Goal: Task Accomplishment & Management: Use online tool/utility

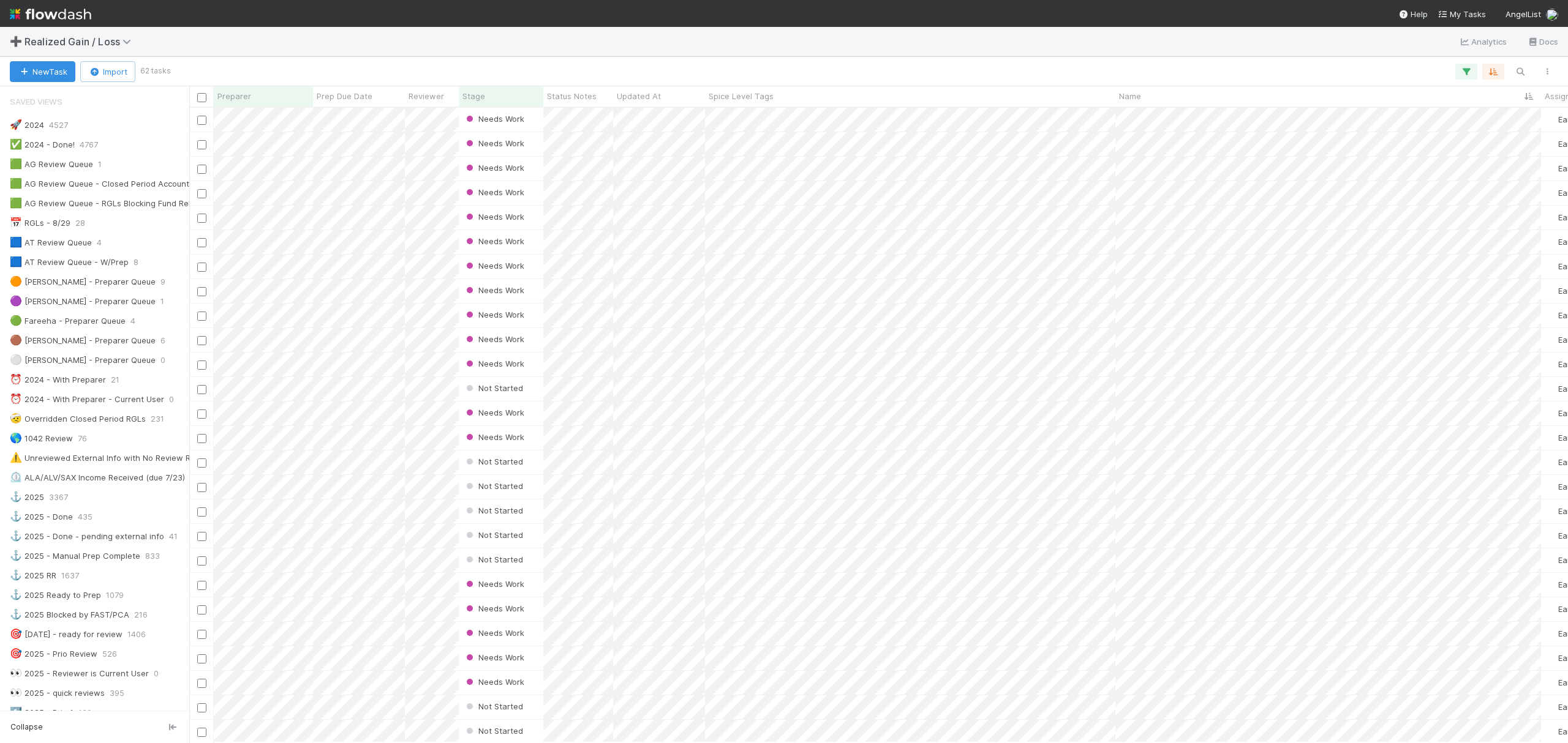
scroll to position [595, 0]
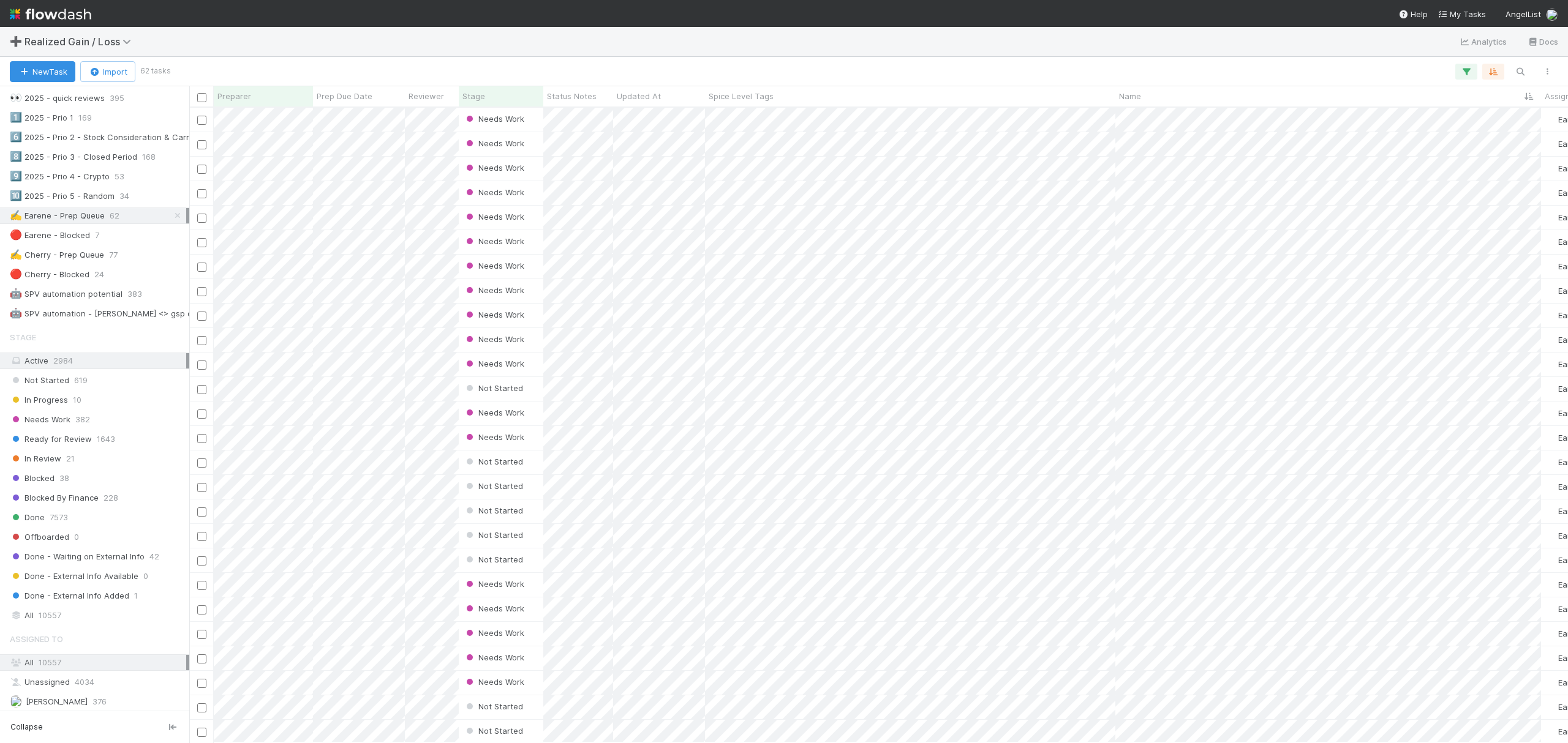
click at [647, 59] on div "New Task Import 62 tasks" at bounding box center [784, 72] width 1568 height 30
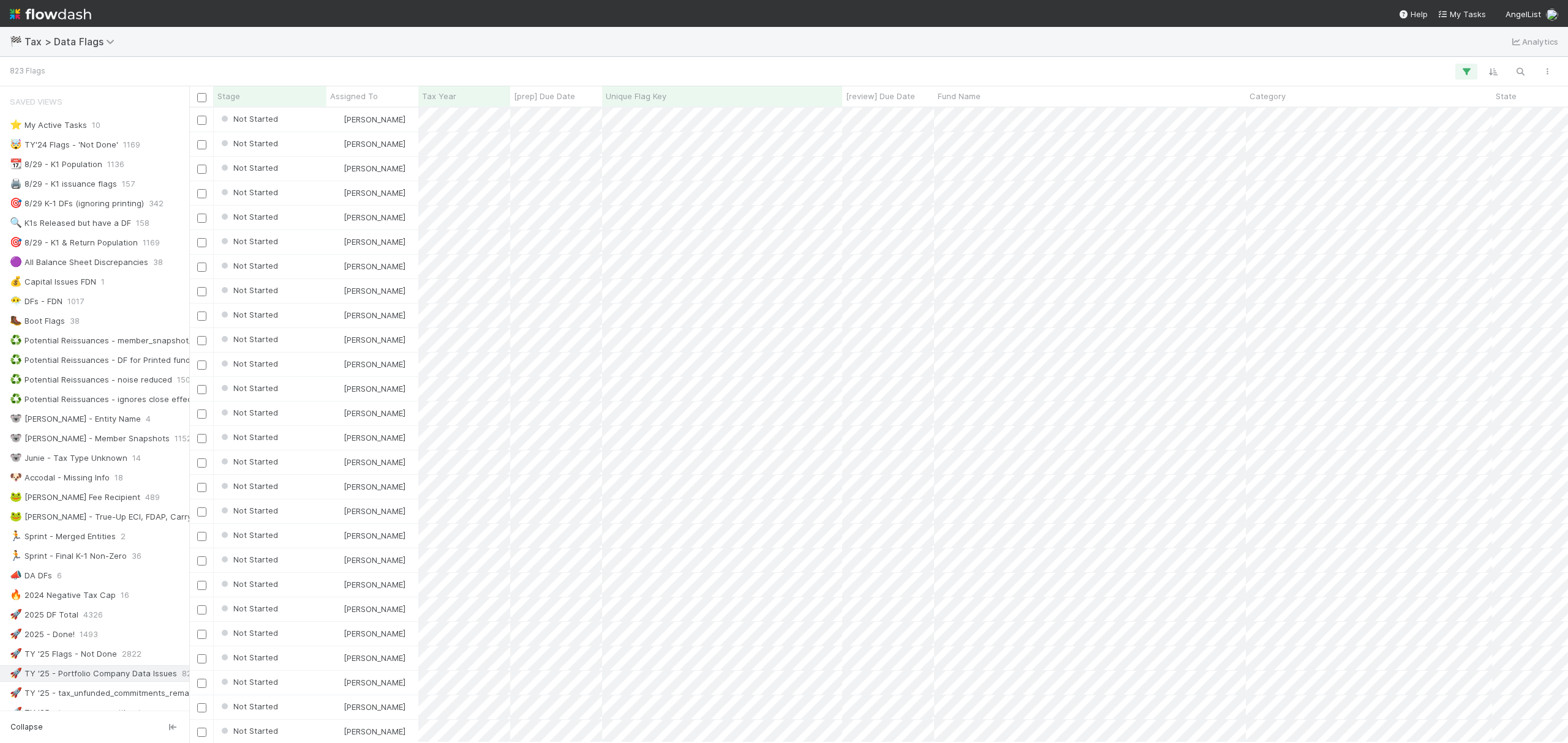
scroll to position [622, 1367]
click at [954, 64] on div at bounding box center [802, 71] width 1518 height 16
type input "Tax type is unknown and needs to be updated"
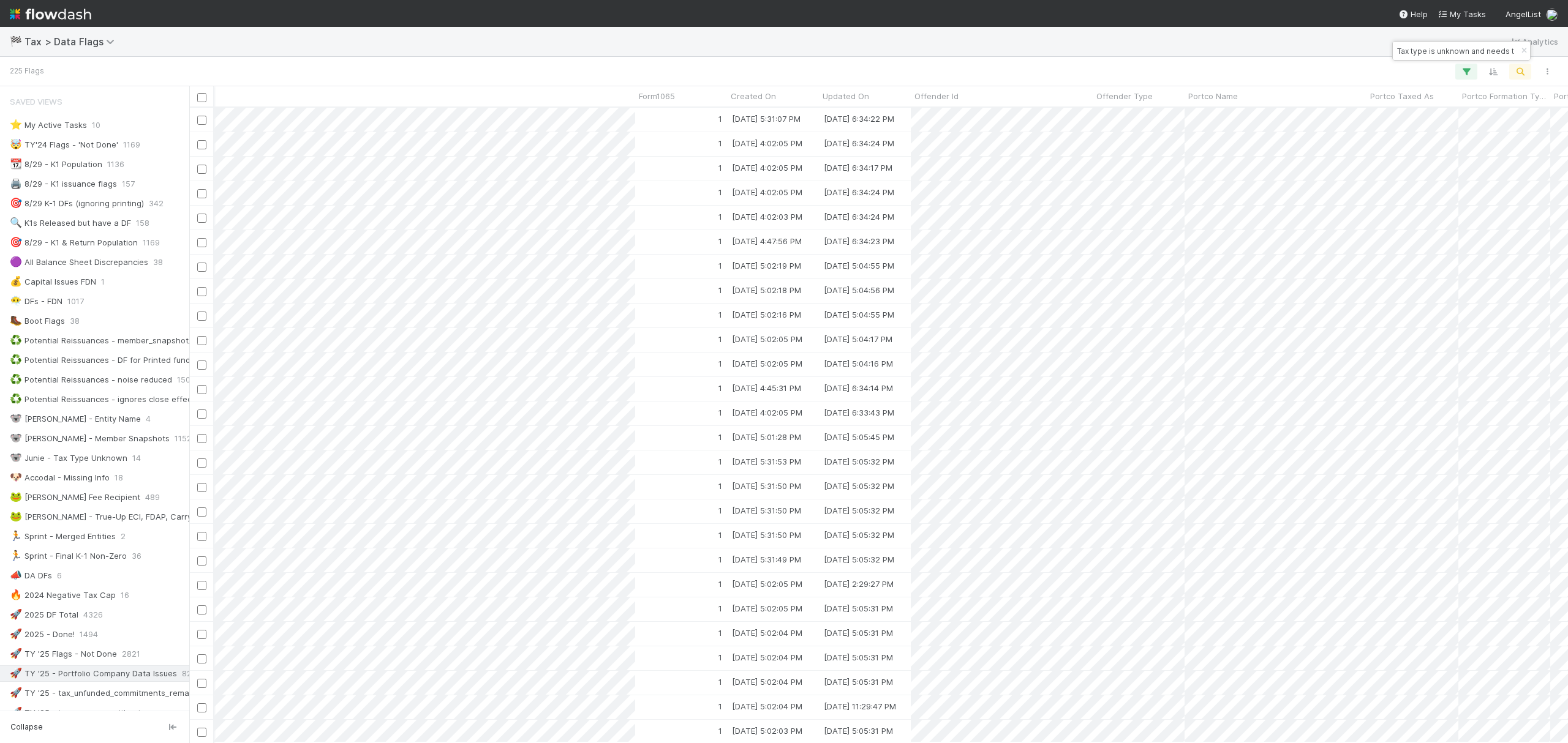
scroll to position [0, 2232]
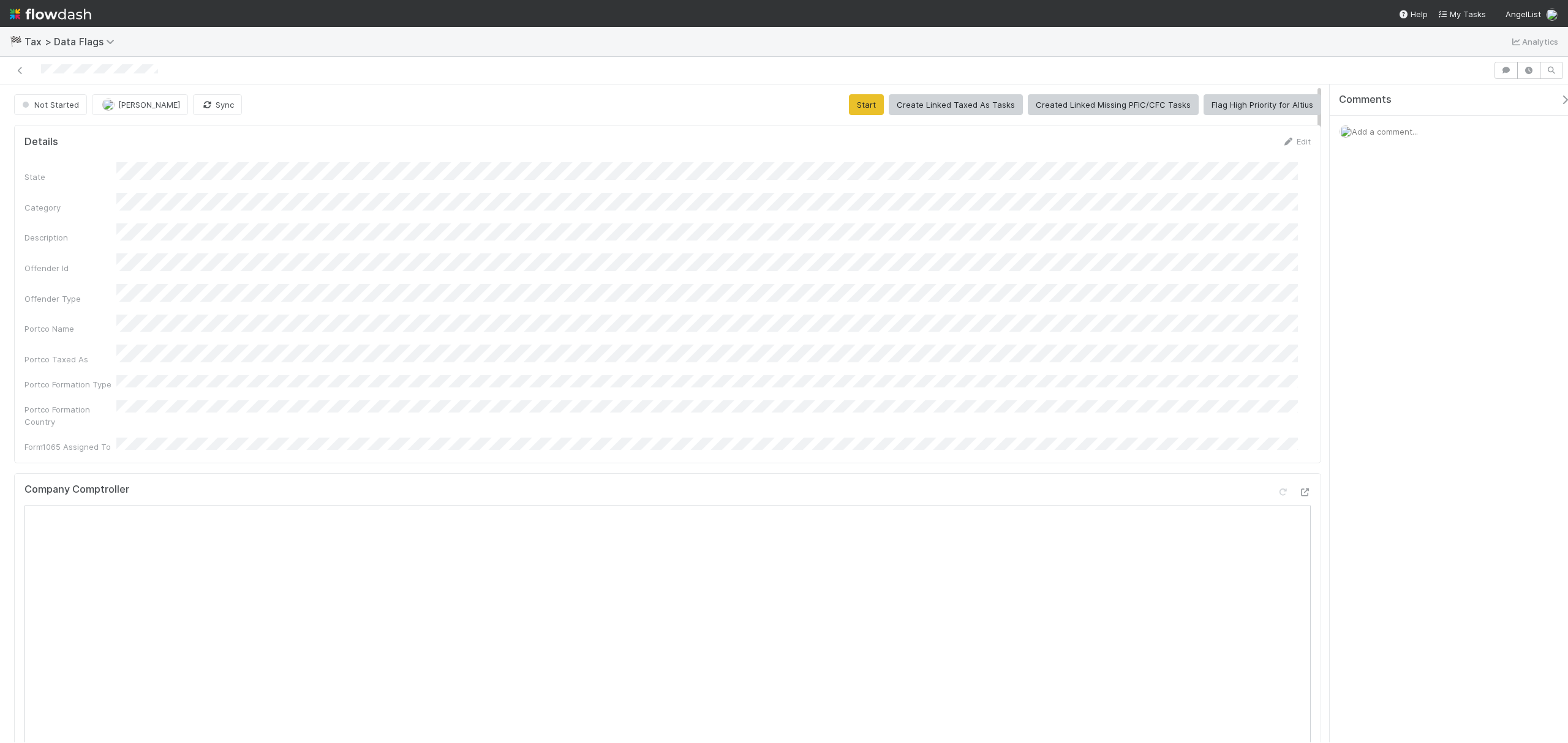
click at [522, 133] on div "Details Edit State Category Description Offender Id Offender Type Portco Name P…" at bounding box center [667, 294] width 1307 height 339
click at [571, 351] on div "State Category Description Offender Id Offender Type Portco Name Portco Taxed A…" at bounding box center [668, 308] width 1286 height 291
drag, startPoint x: 407, startPoint y: 370, endPoint x: 393, endPoint y: 371, distance: 14.0
click at [407, 370] on div "State Category Description Offender Id Offender Type Portco Name Portco Taxed A…" at bounding box center [668, 308] width 1286 height 291
click at [860, 109] on button "Start" at bounding box center [866, 104] width 35 height 20
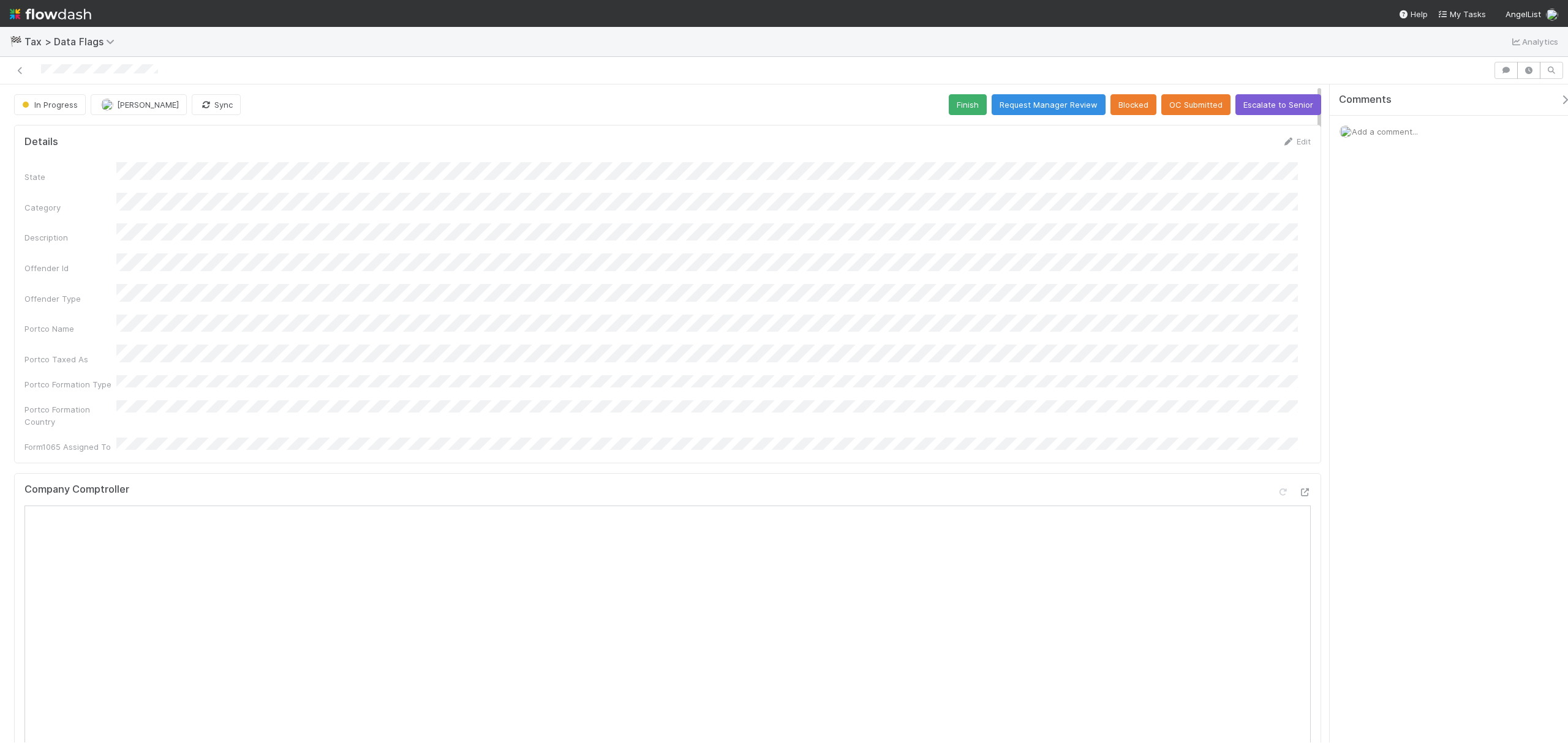
click at [964, 100] on button "Finish" at bounding box center [968, 104] width 38 height 20
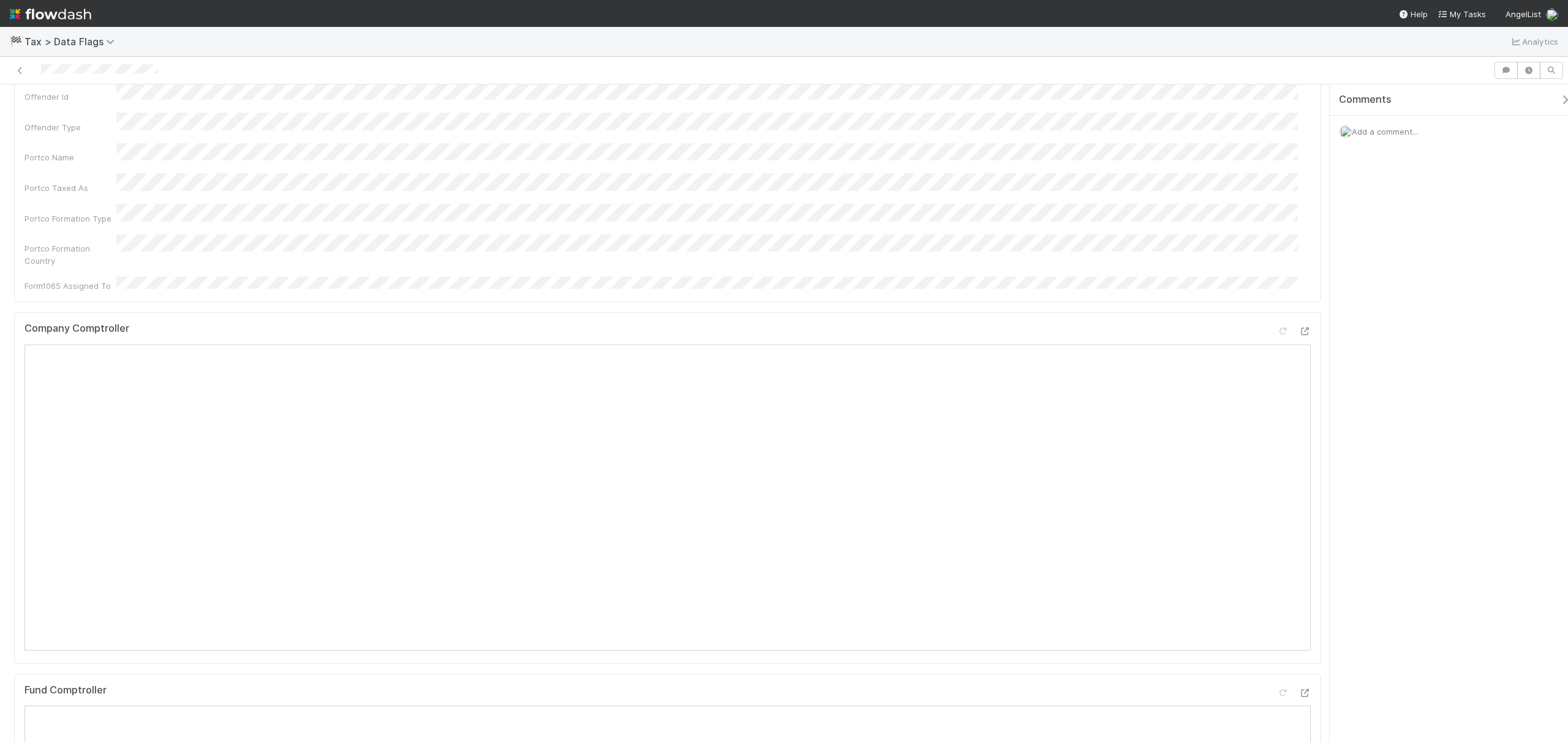
scroll to position [245, 0]
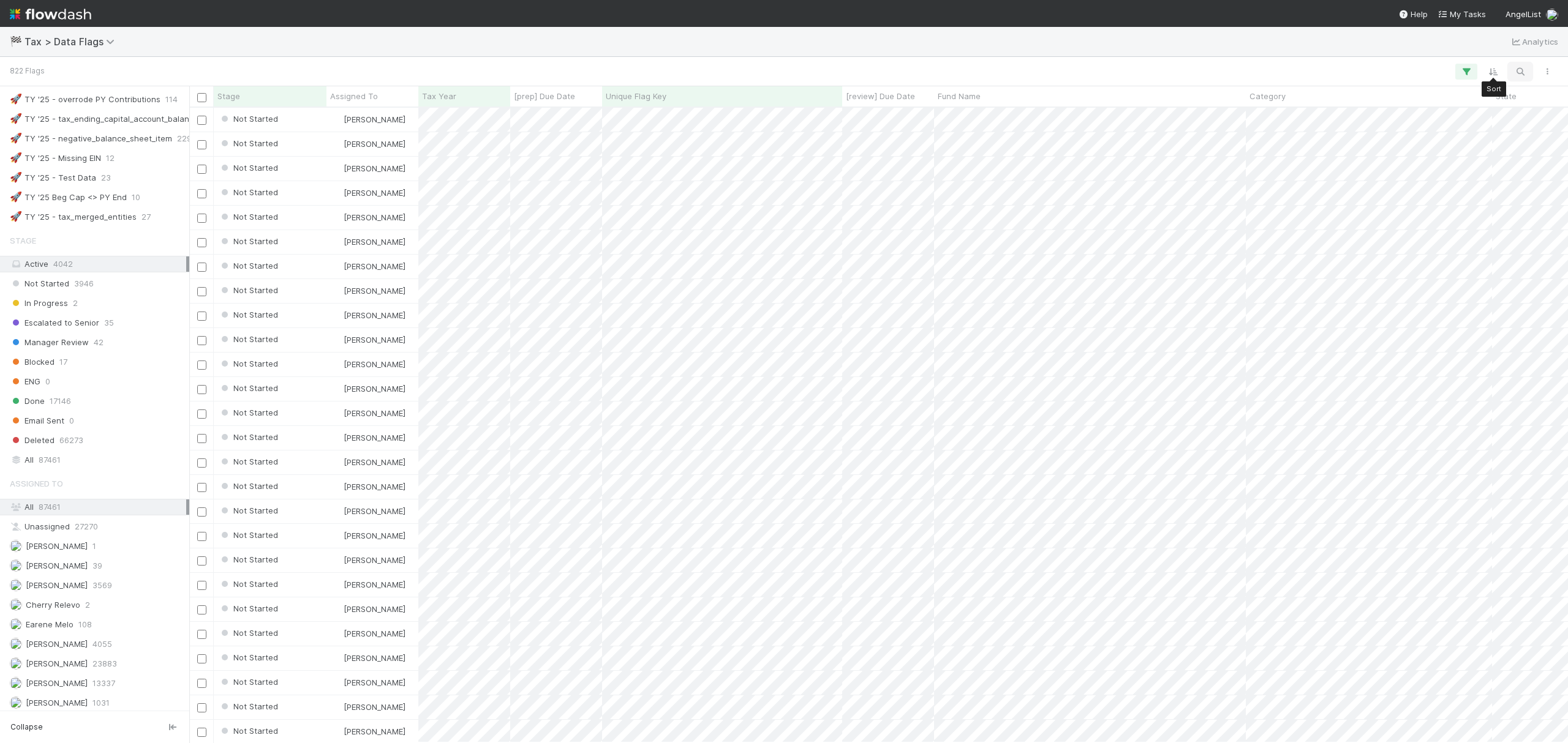
click at [1512, 68] on button "button" at bounding box center [1519, 71] width 22 height 16
type input "Incorporation type for company is CORPORATION, but entity name suggests LLC"
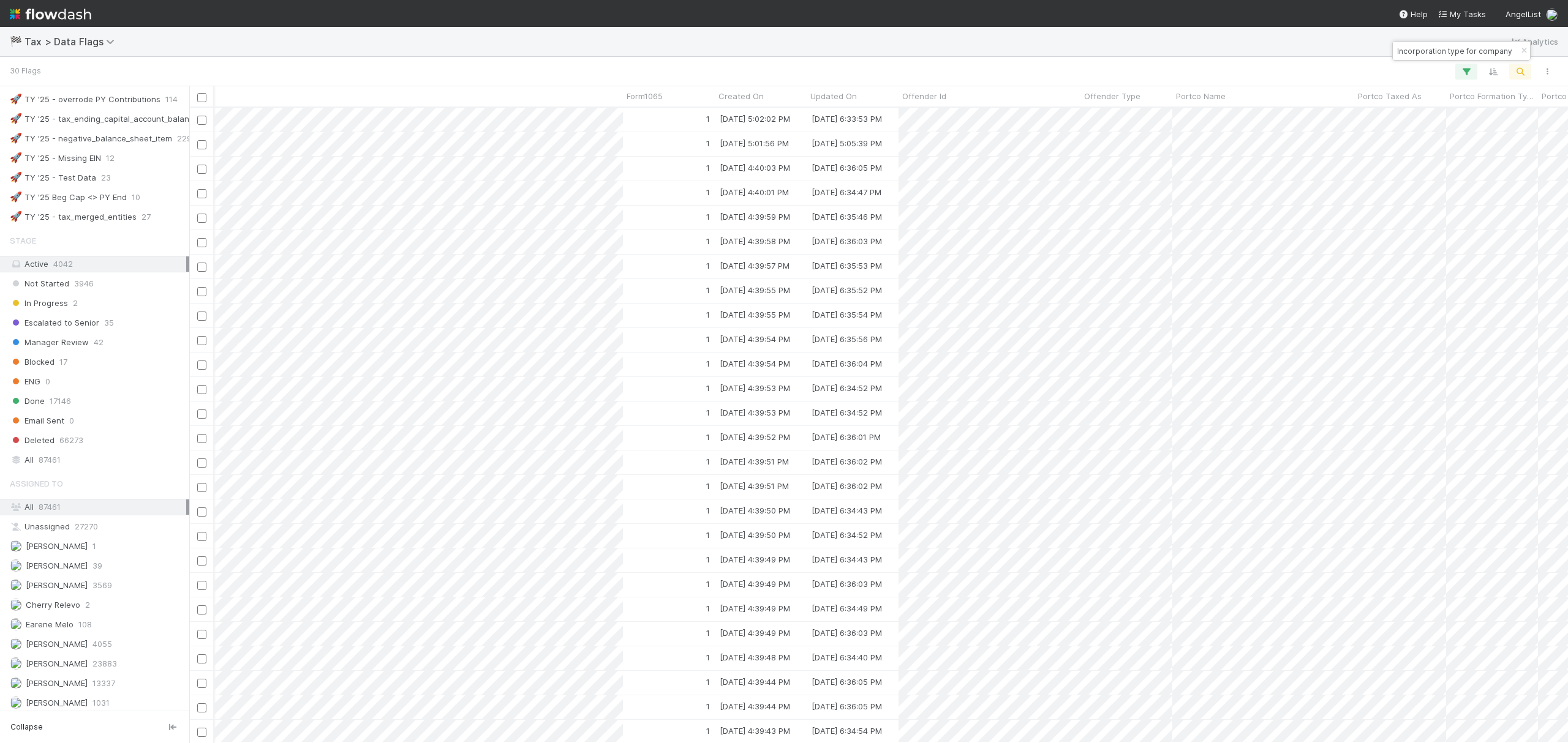
scroll to position [0, 0]
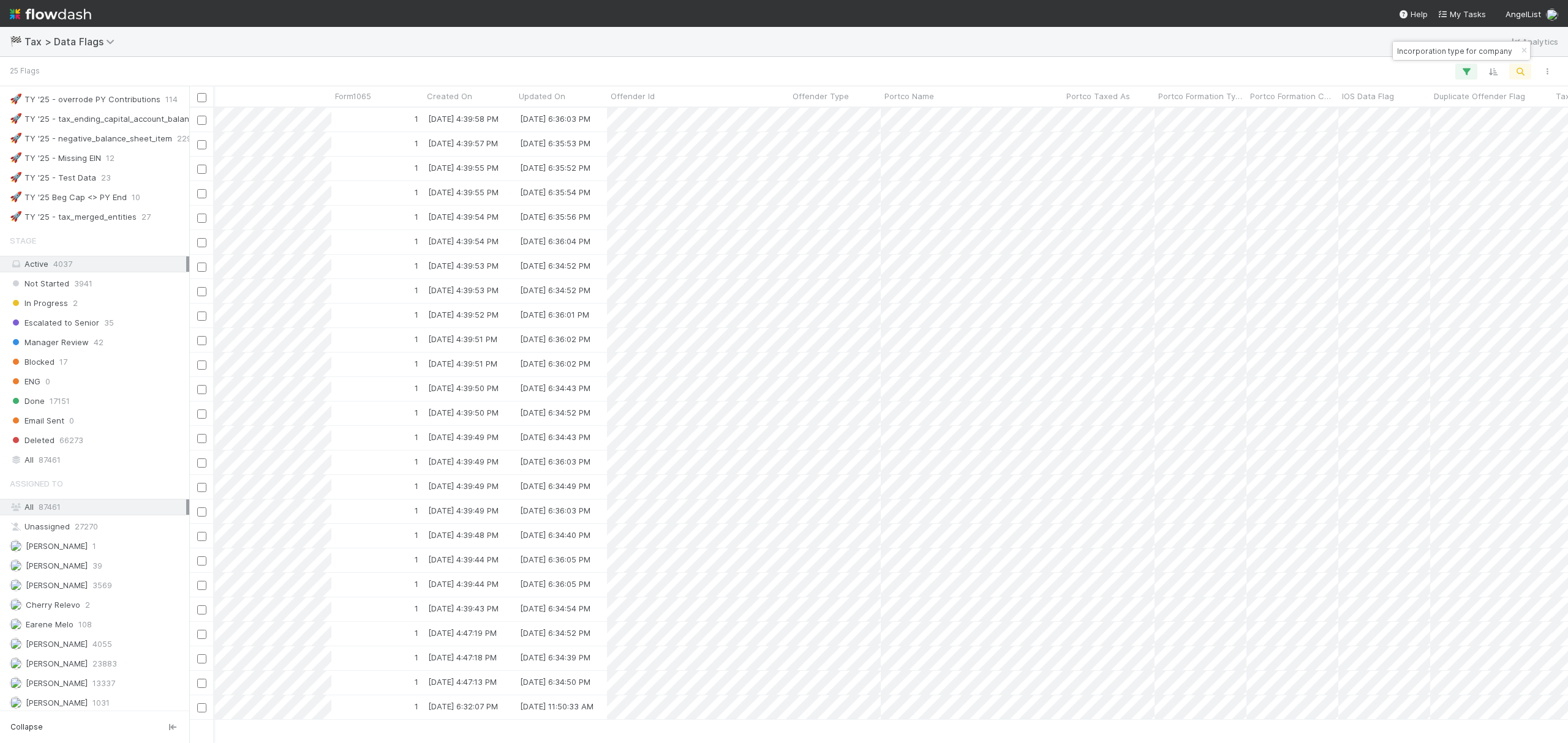
click at [1079, 45] on div "🏁 Tax > Data Flags Analytics" at bounding box center [784, 42] width 1568 height 30
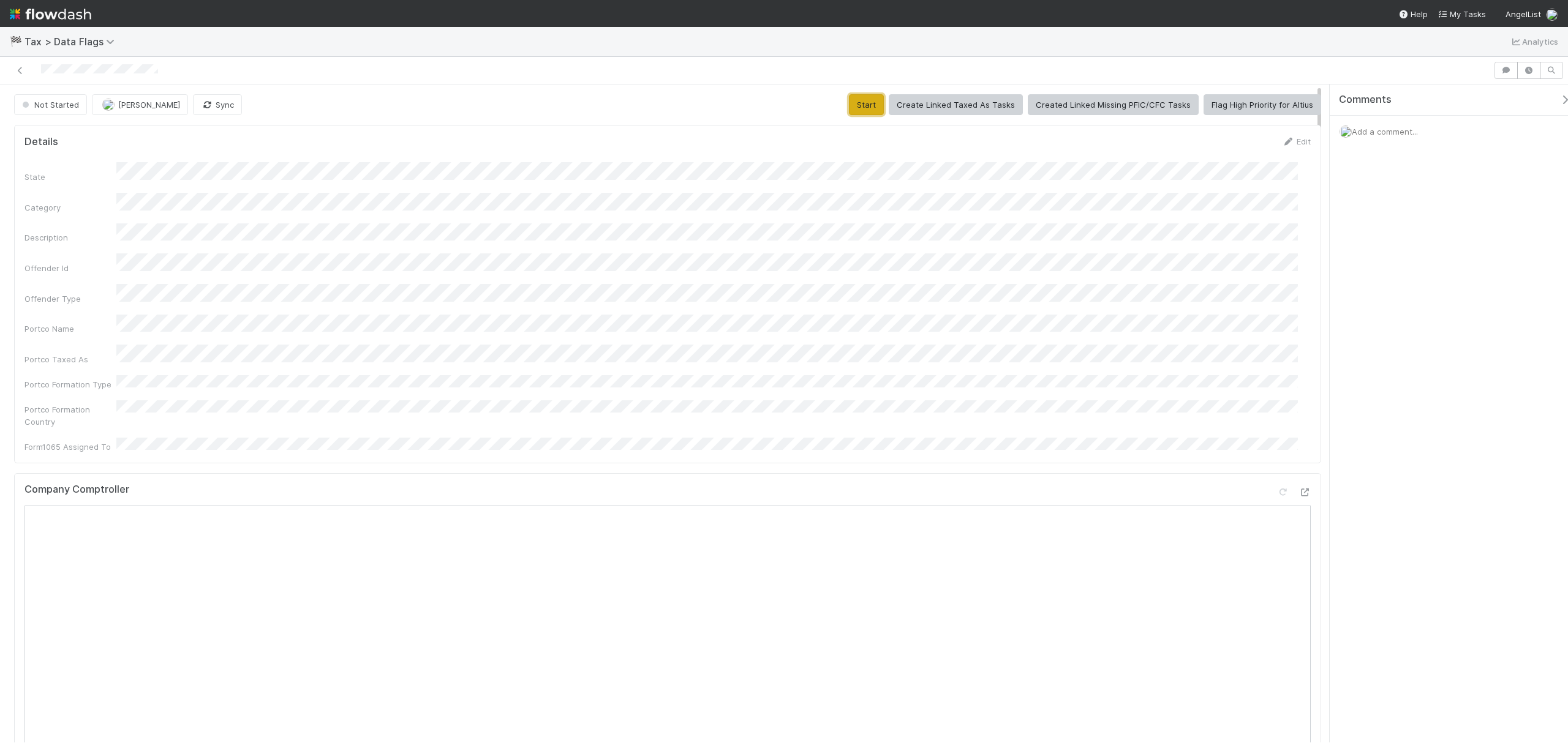
click at [871, 109] on button "Start" at bounding box center [866, 104] width 35 height 20
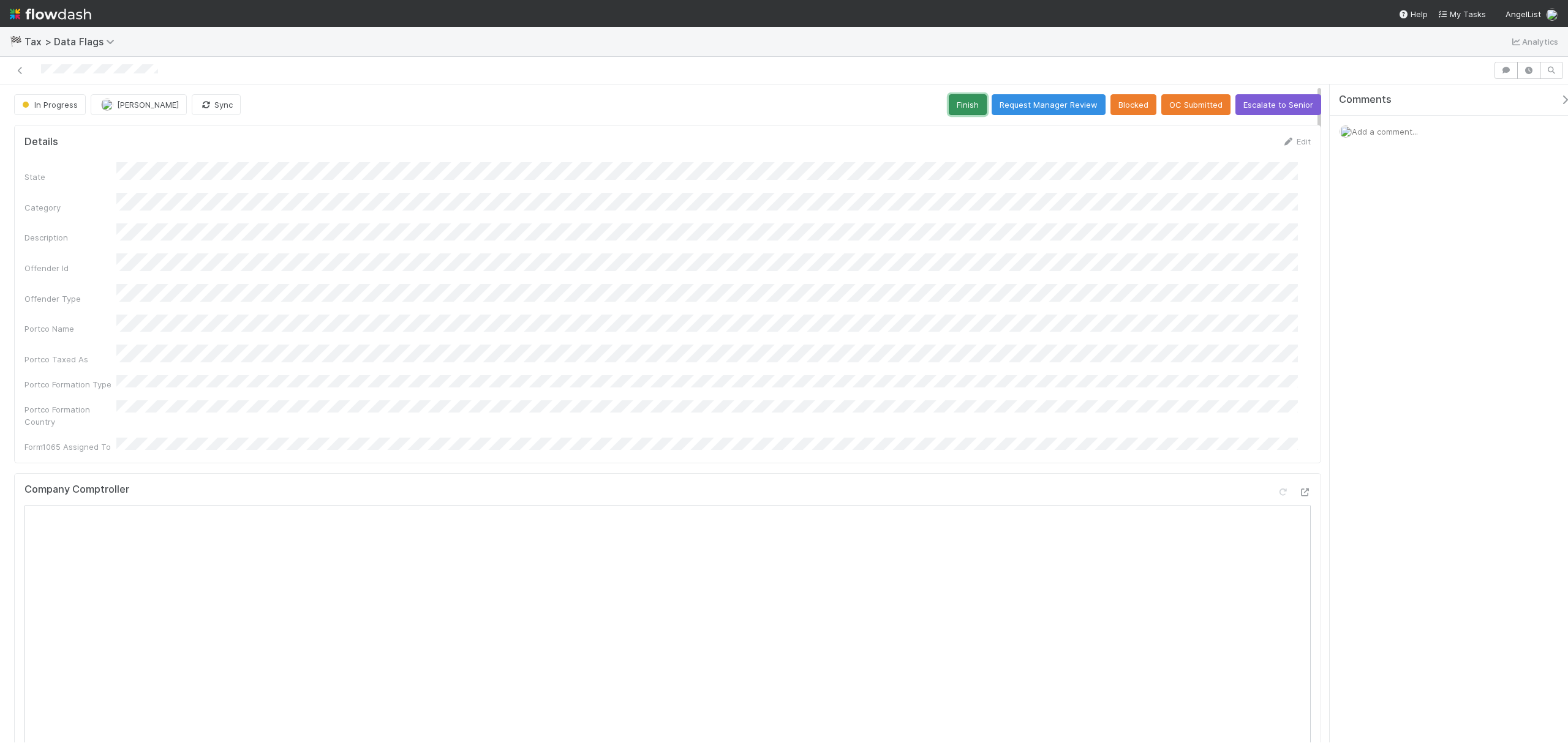
click at [970, 103] on button "Finish" at bounding box center [968, 104] width 38 height 20
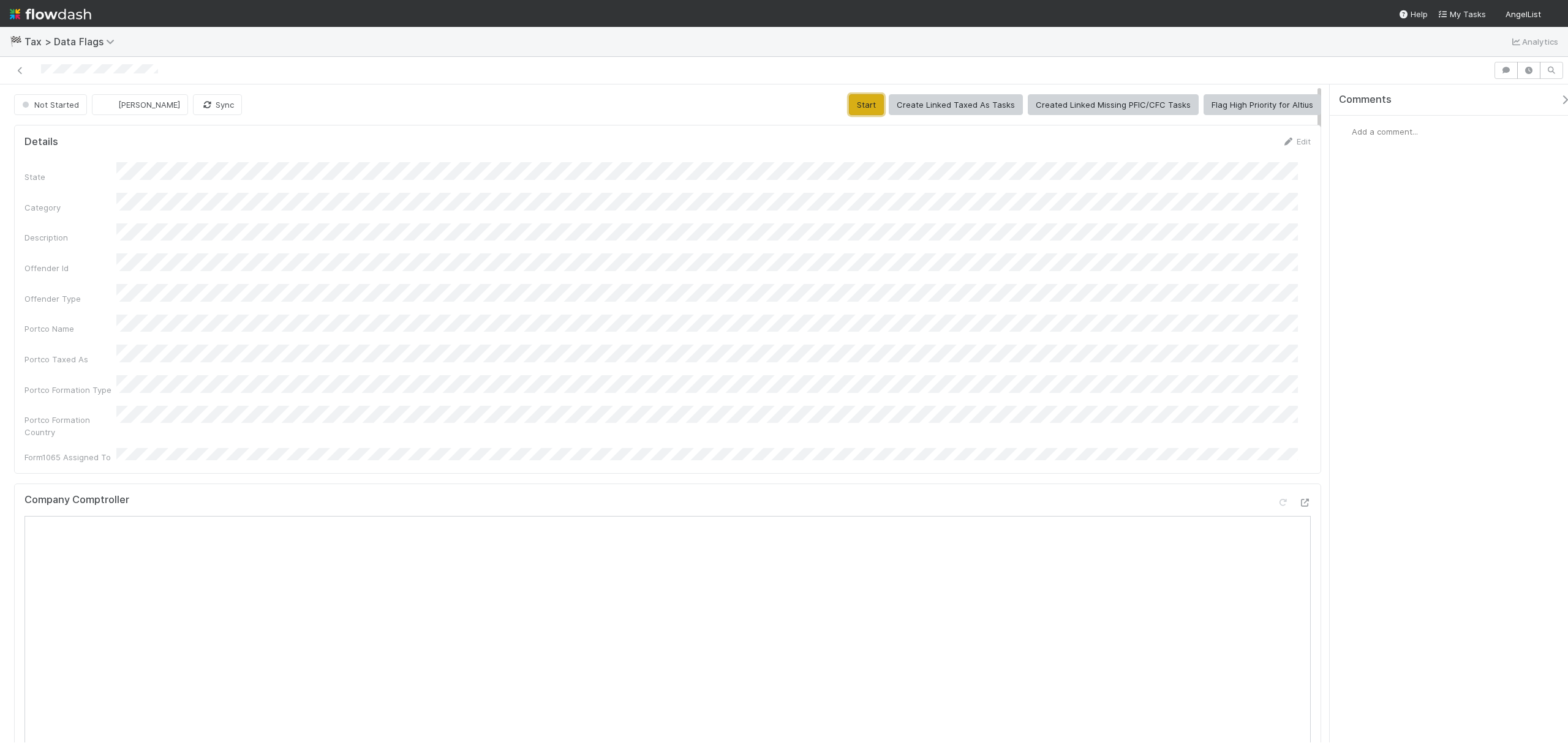
click at [863, 100] on button "Start" at bounding box center [866, 104] width 35 height 20
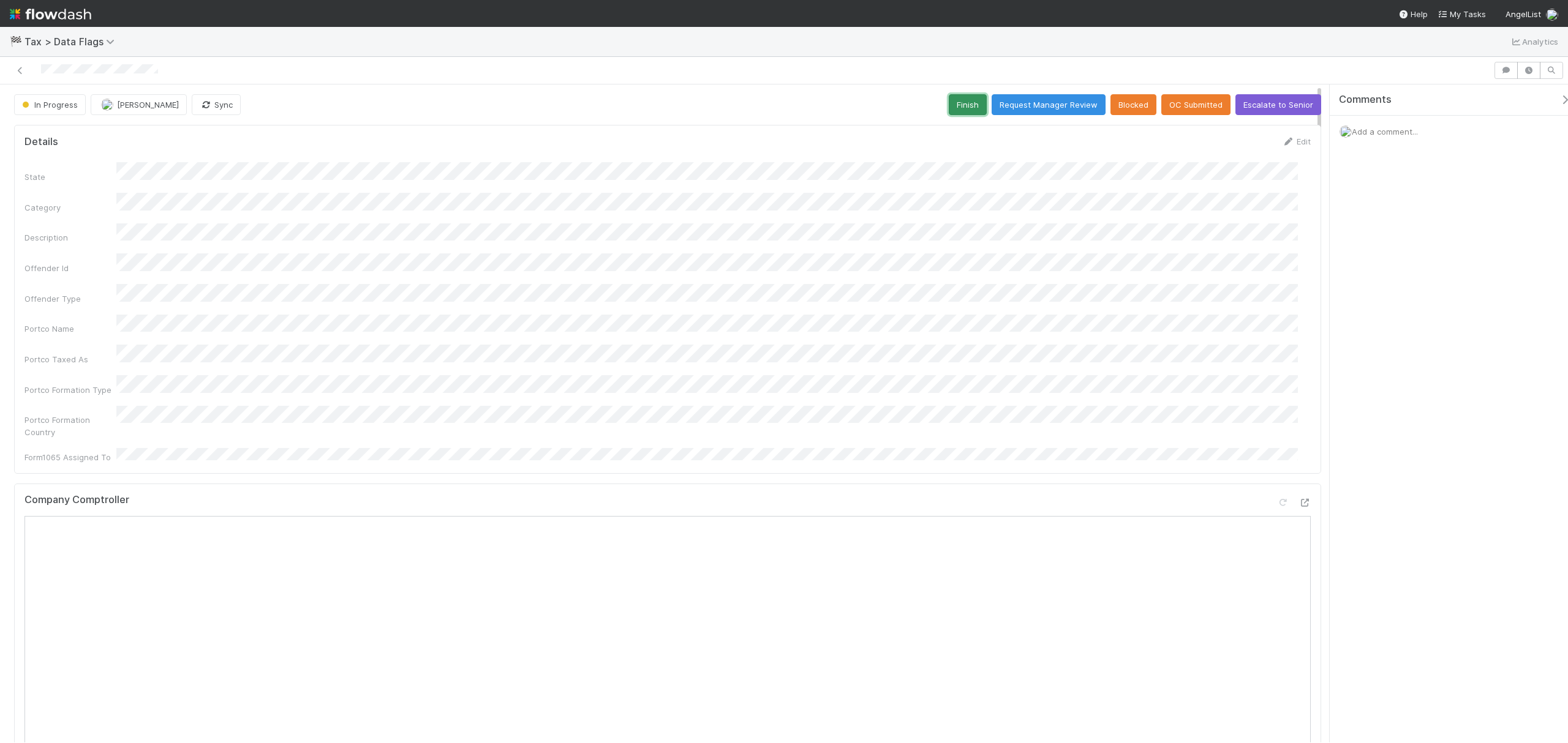
click at [949, 99] on button "Finish" at bounding box center [968, 104] width 38 height 20
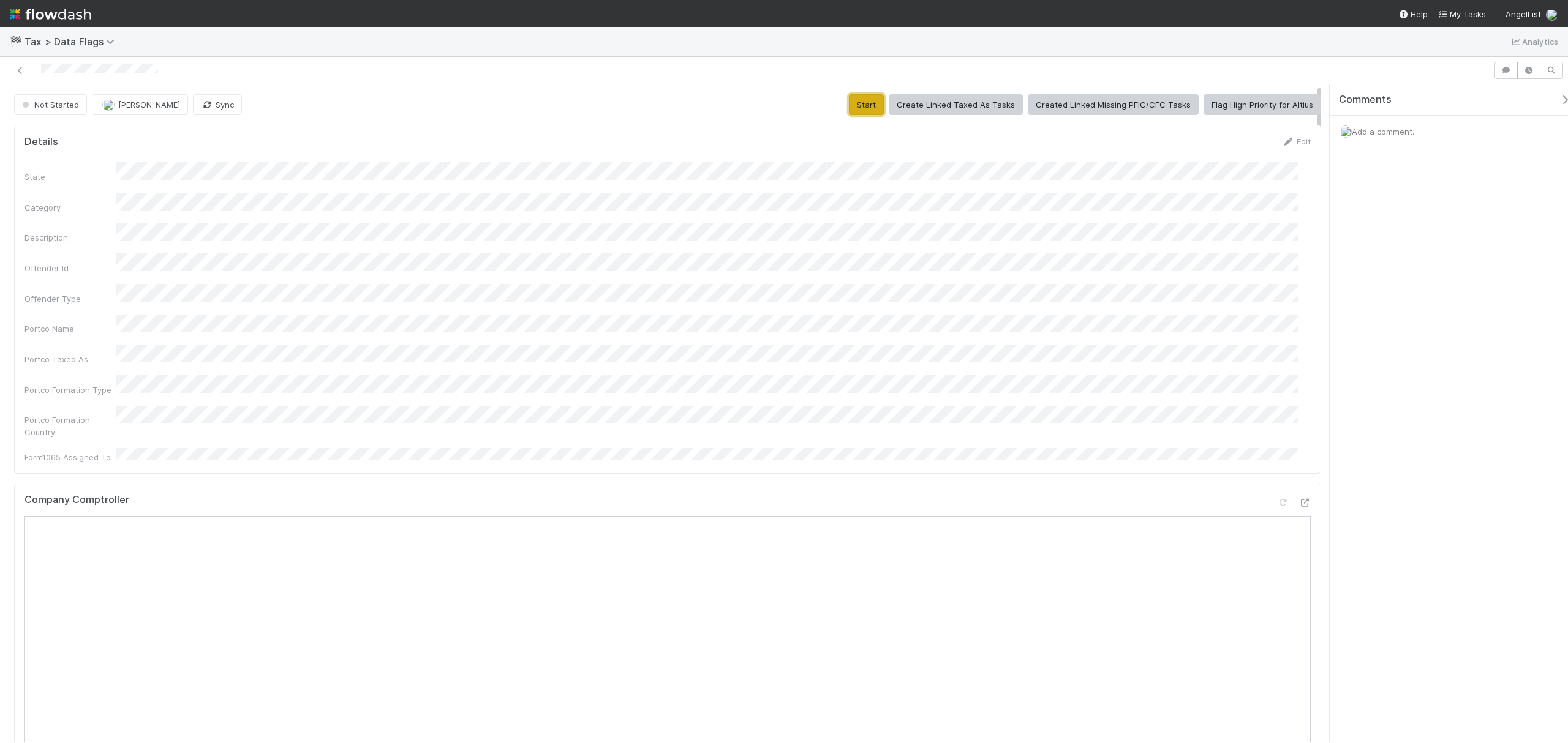
click at [875, 107] on button "Start" at bounding box center [866, 104] width 35 height 20
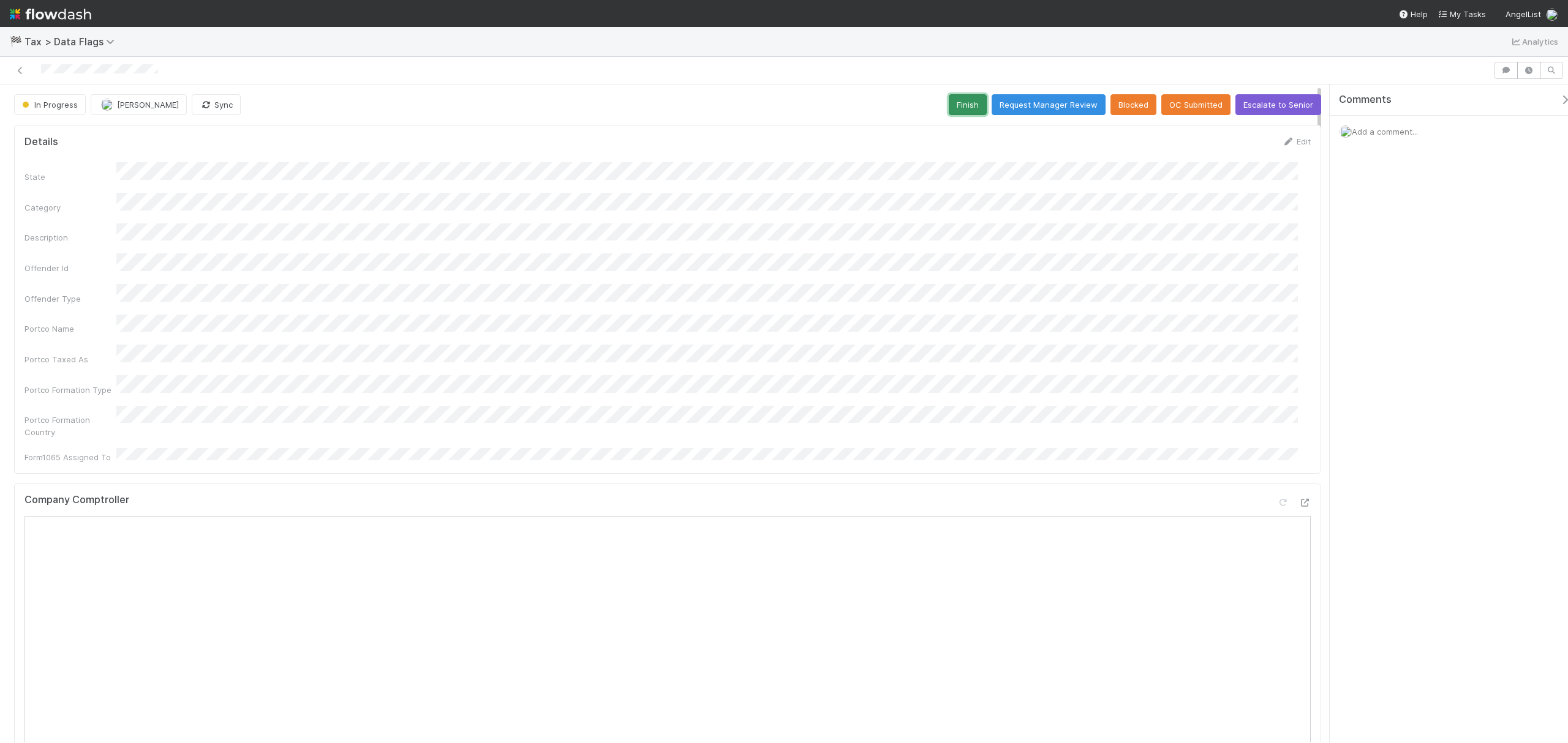
click at [977, 111] on button "Finish" at bounding box center [968, 104] width 38 height 20
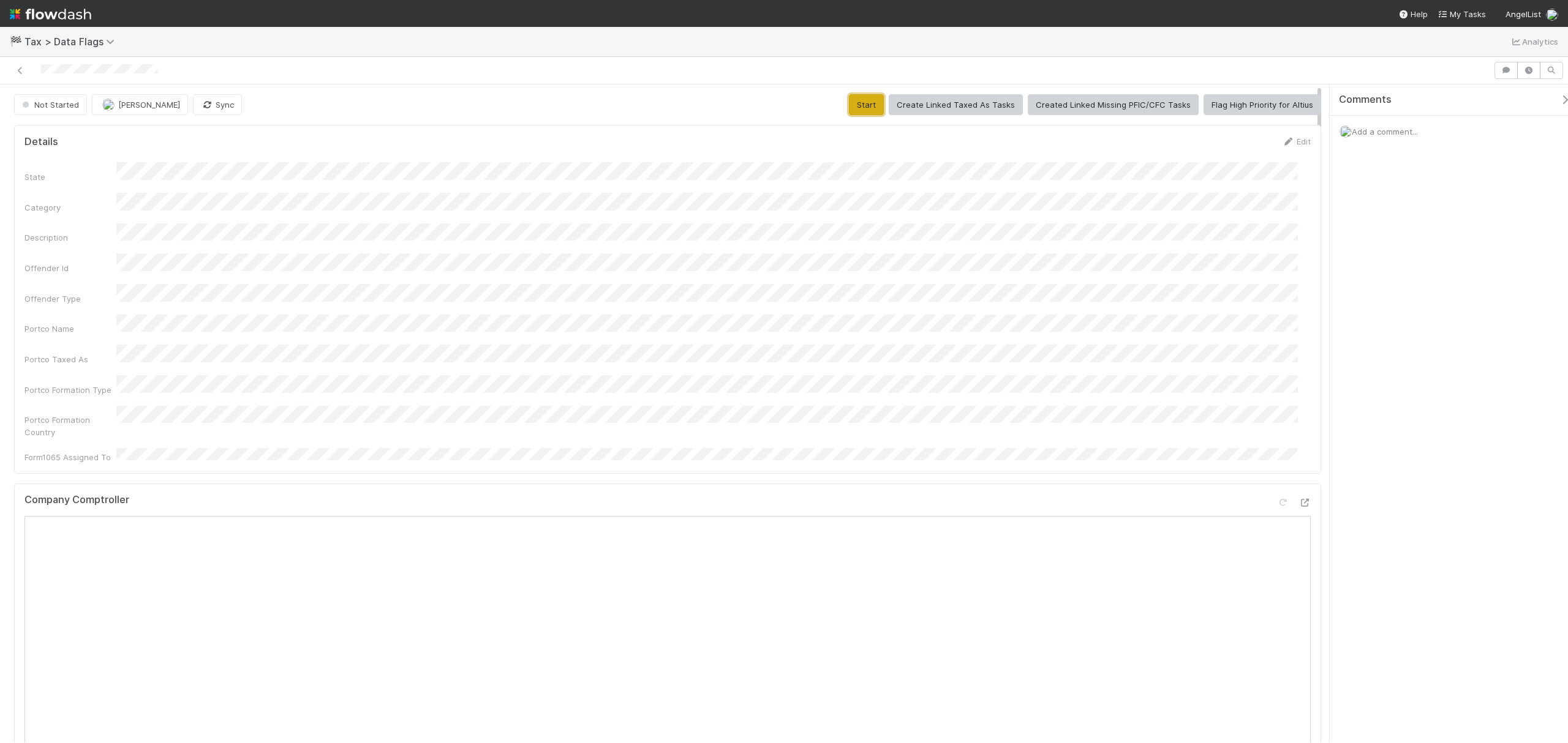
click at [865, 111] on button "Start" at bounding box center [866, 104] width 35 height 20
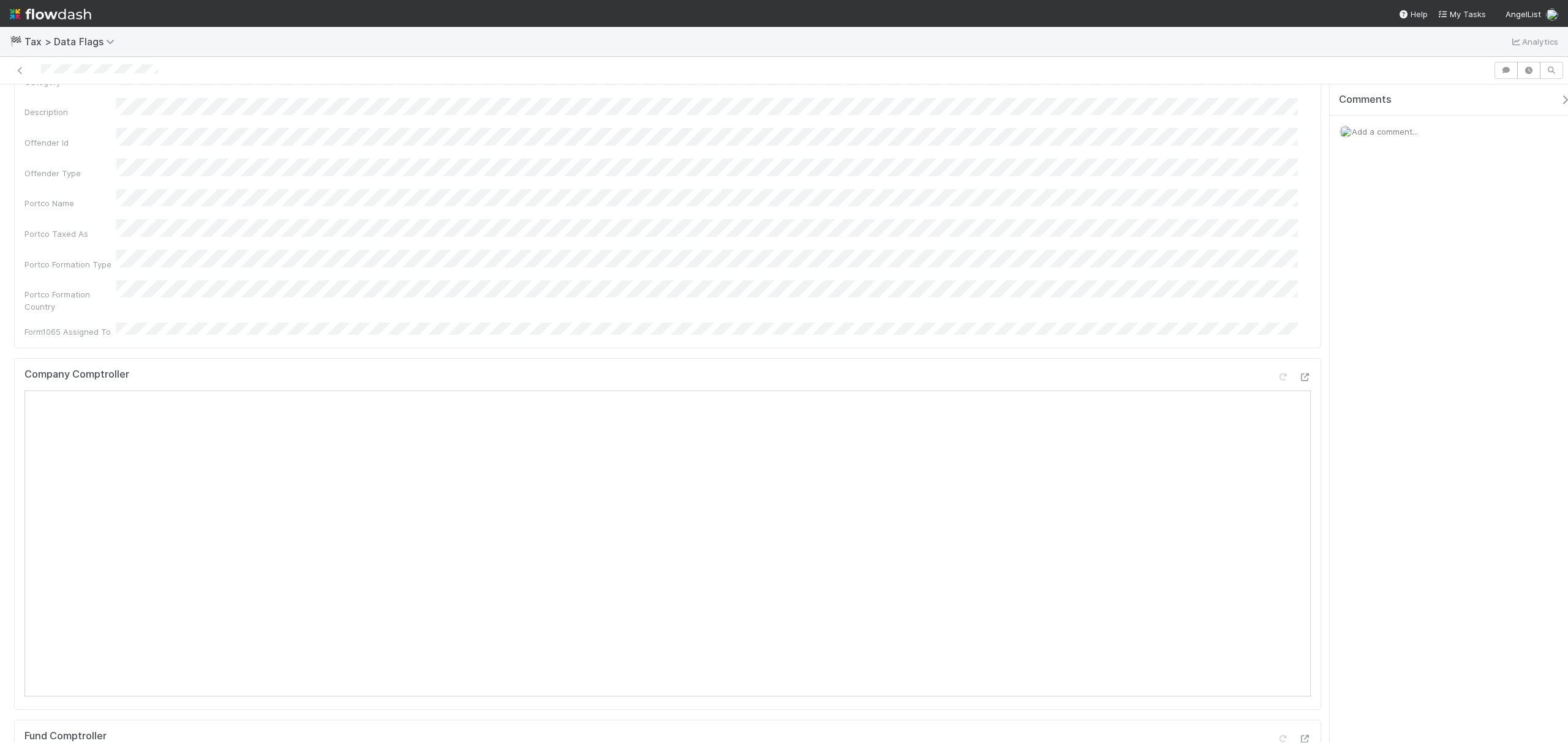
scroll to position [163, 0]
click at [775, 215] on div "State Category Description Offender Id Offender Type Portco Name Portco Taxed A…" at bounding box center [668, 150] width 1286 height 301
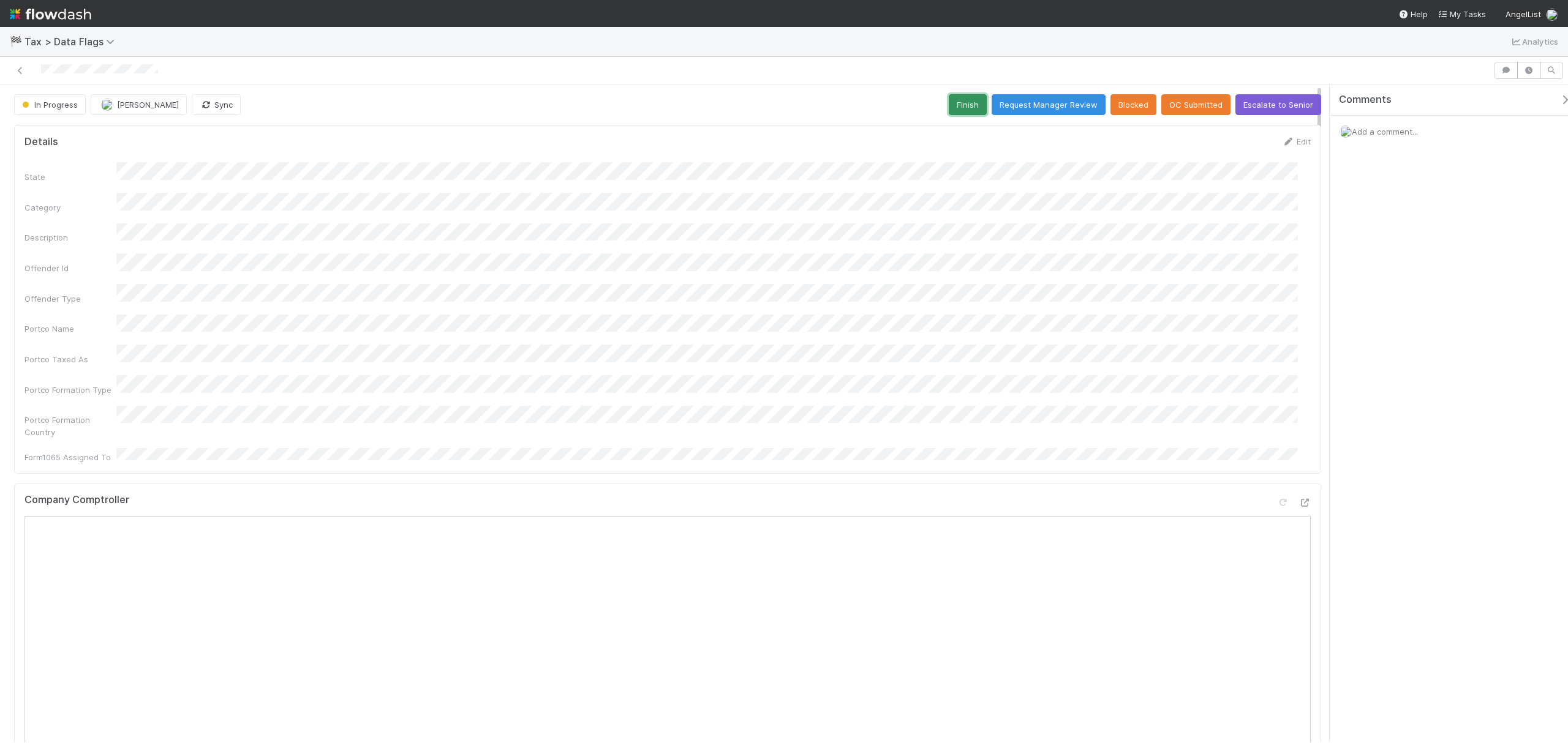
click at [949, 98] on button "Finish" at bounding box center [968, 104] width 38 height 20
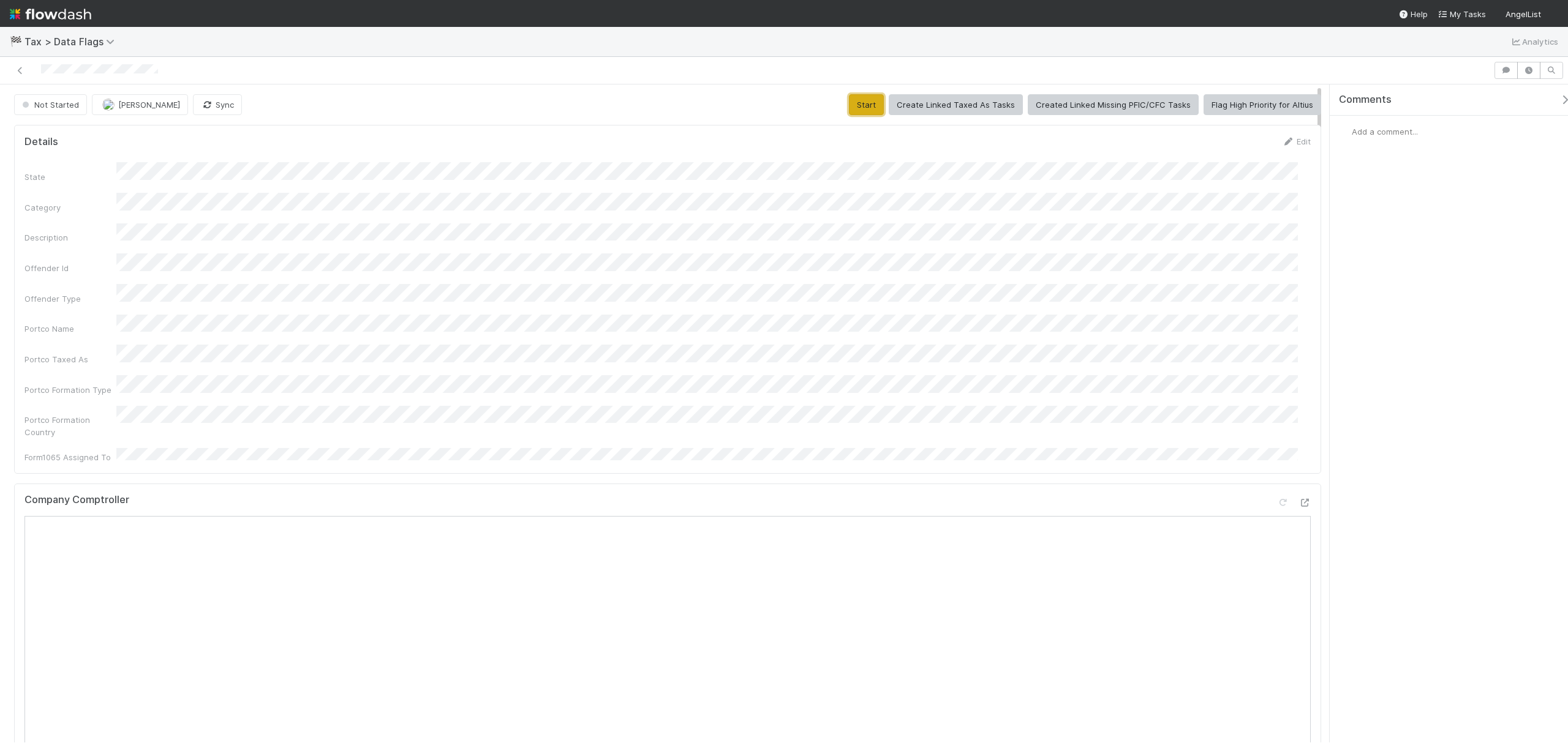
click at [870, 101] on button "Start" at bounding box center [866, 104] width 35 height 20
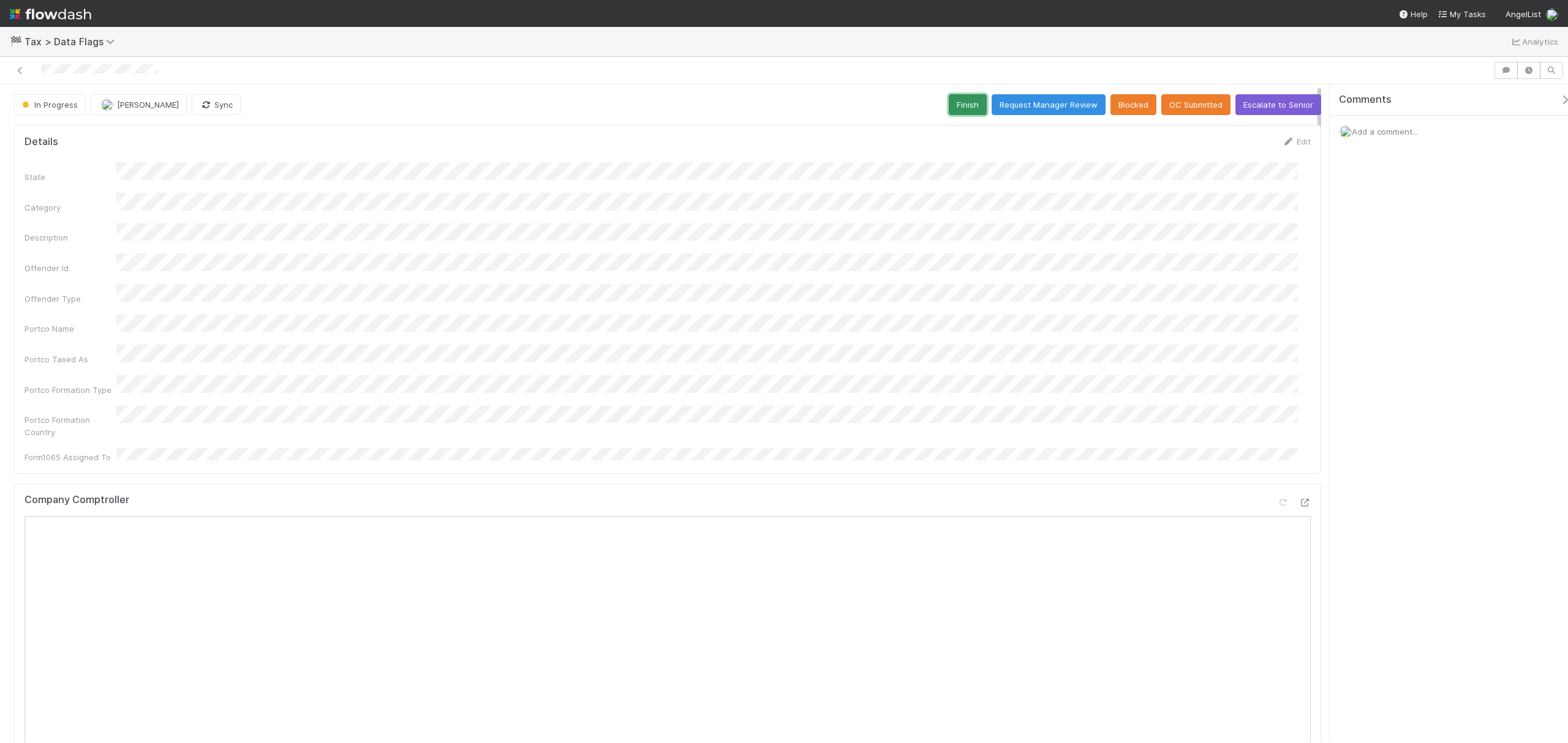
click at [960, 110] on button "Finish" at bounding box center [968, 104] width 38 height 20
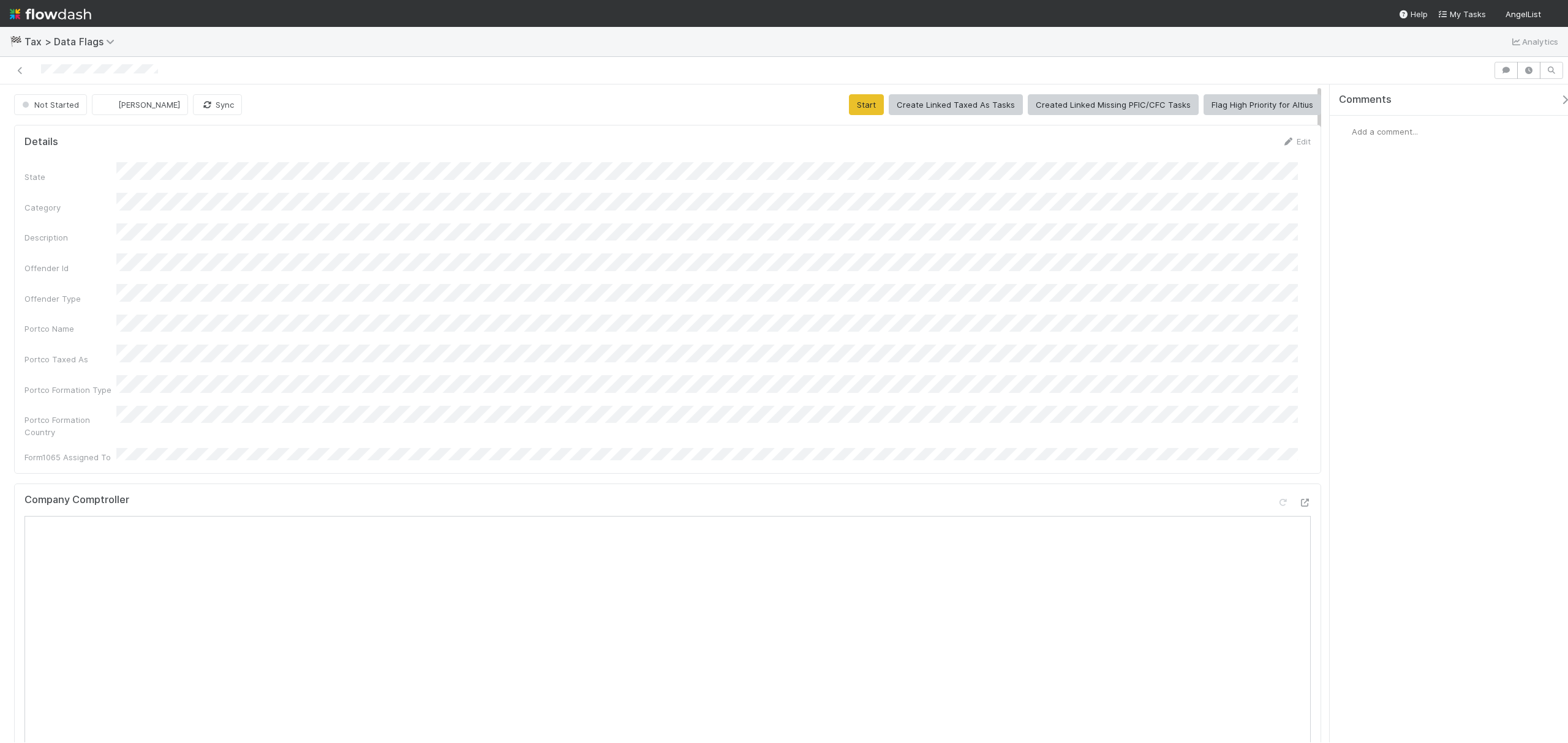
click at [858, 126] on div "Details Edit State Category Description Offender Id Offender Type Portco Name P…" at bounding box center [667, 299] width 1307 height 349
click at [863, 105] on button "Start" at bounding box center [866, 104] width 35 height 20
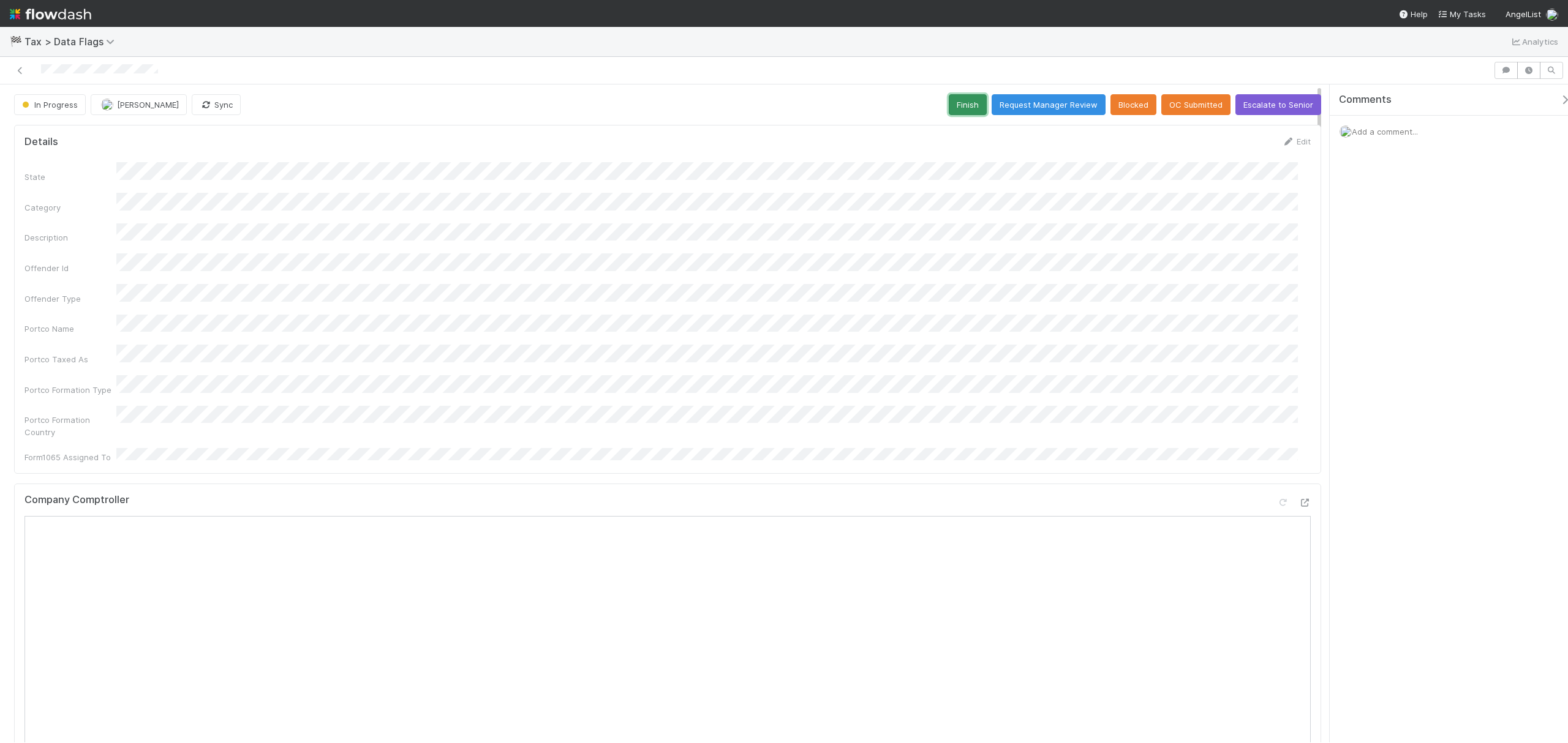
click at [968, 113] on button "Finish" at bounding box center [968, 104] width 38 height 20
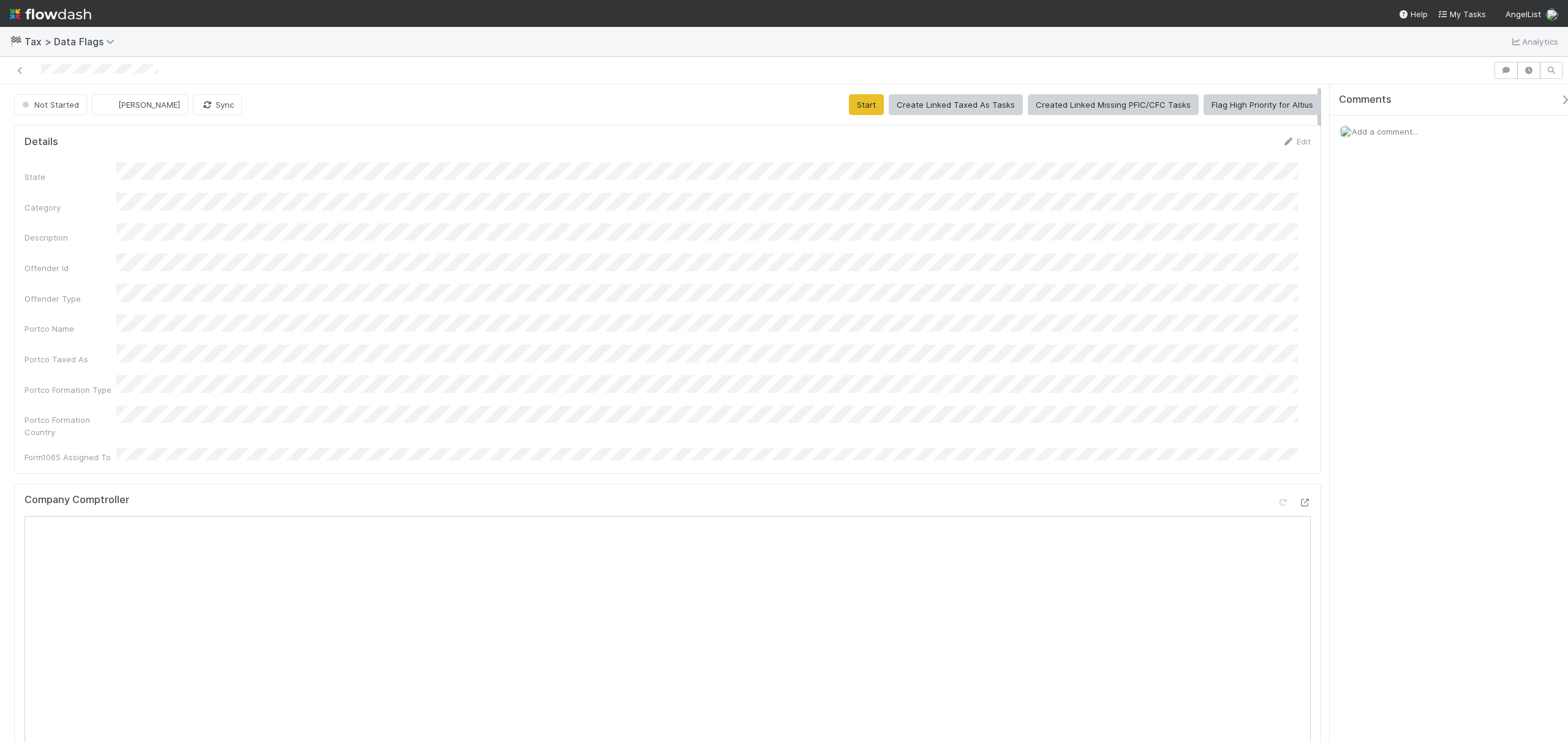
click at [780, 319] on div "State Category Description Offender Id Offender Type Portco Name Portco Taxed A…" at bounding box center [668, 313] width 1286 height 301
click at [854, 99] on button "Start" at bounding box center [866, 104] width 35 height 20
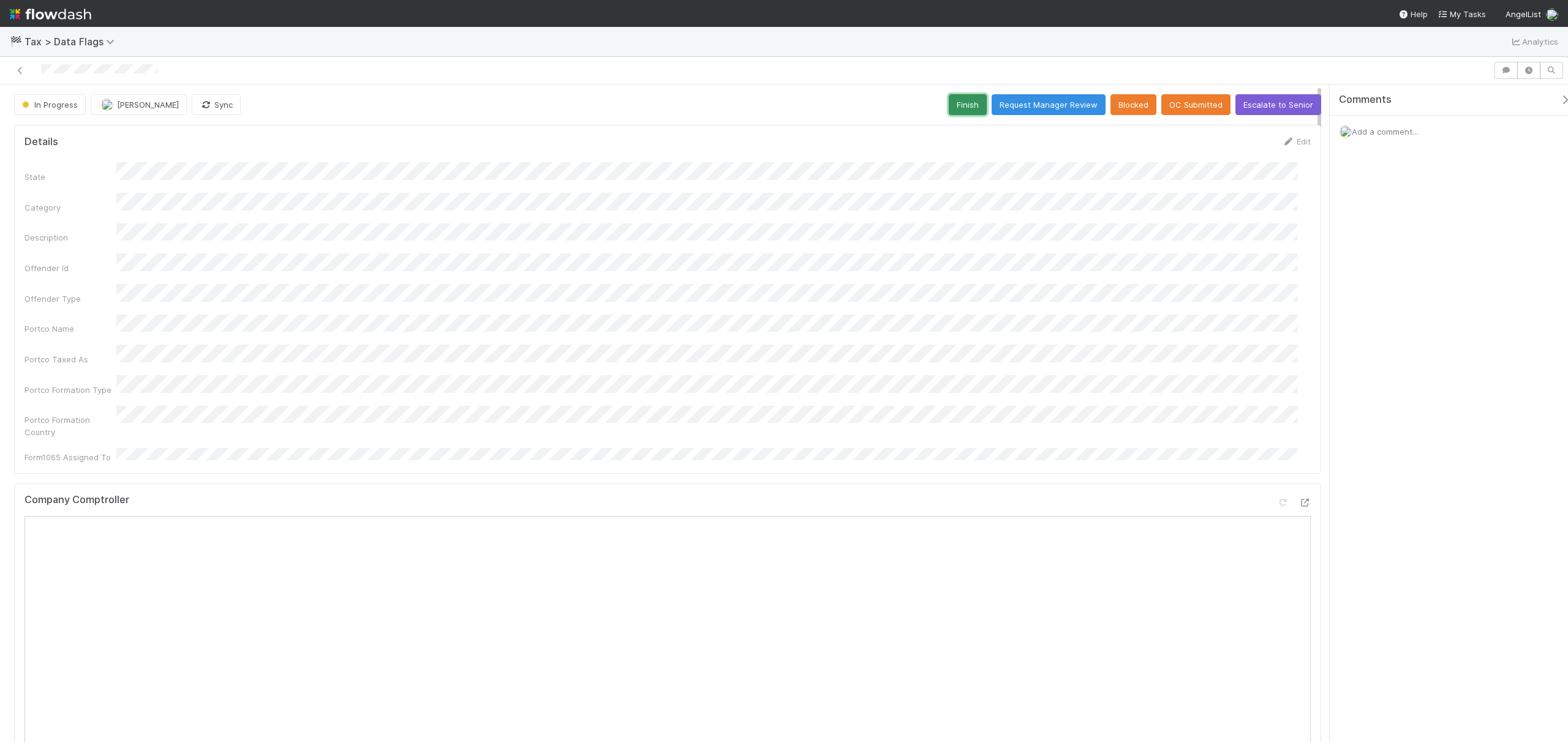
click at [949, 104] on button "Finish" at bounding box center [968, 104] width 38 height 20
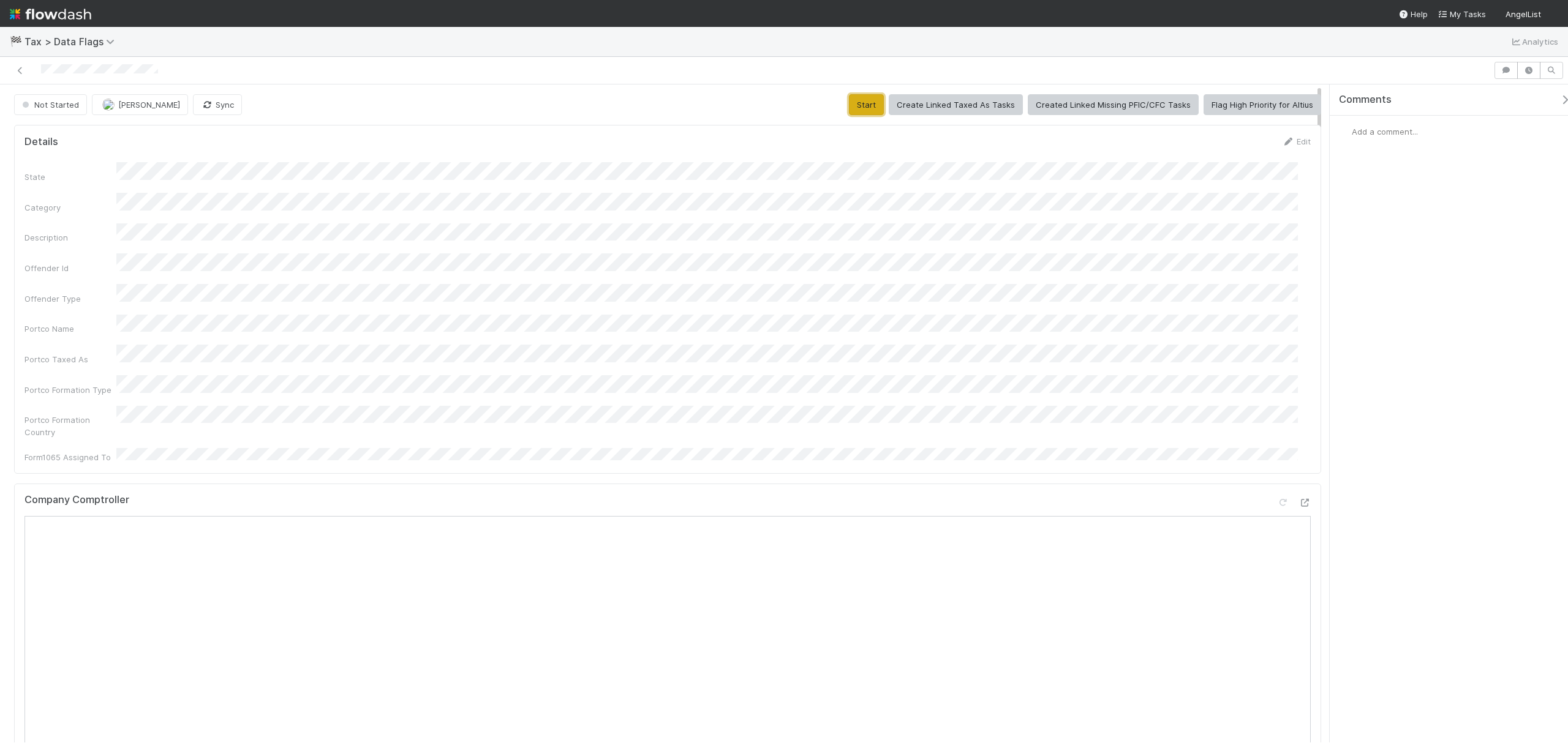
click at [866, 98] on button "Start" at bounding box center [866, 104] width 35 height 20
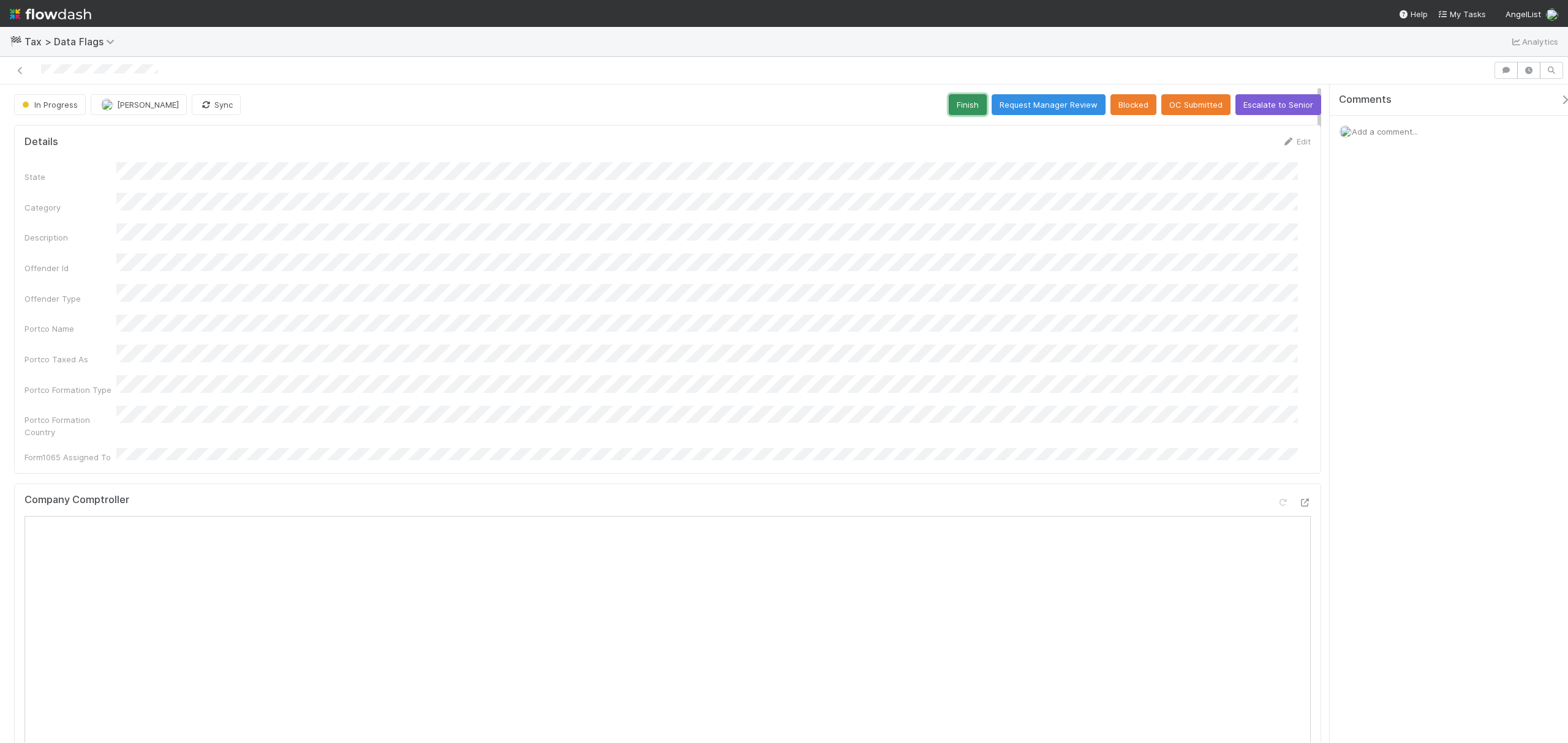
click at [950, 103] on button "Finish" at bounding box center [968, 104] width 38 height 20
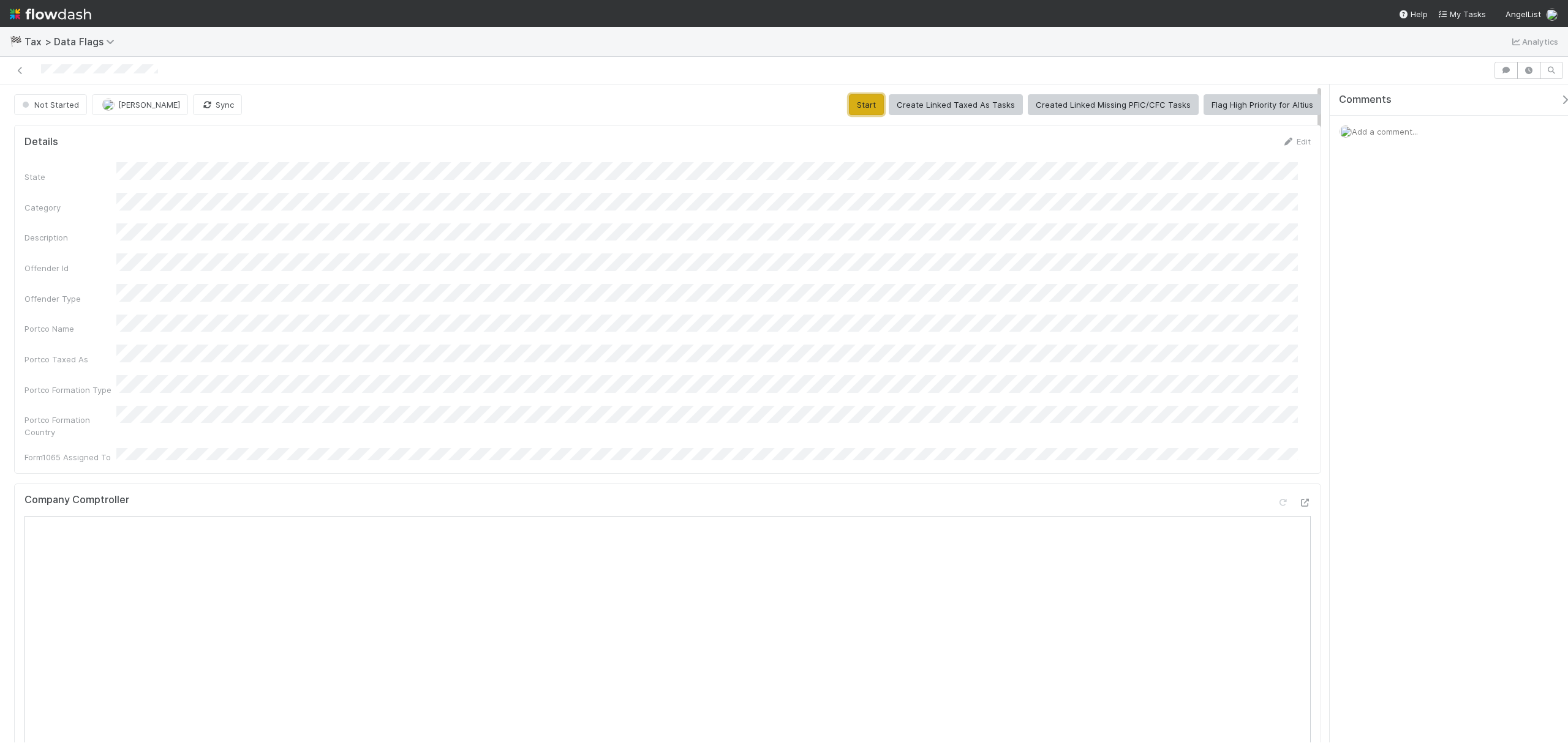
click at [867, 113] on button "Start" at bounding box center [866, 104] width 35 height 20
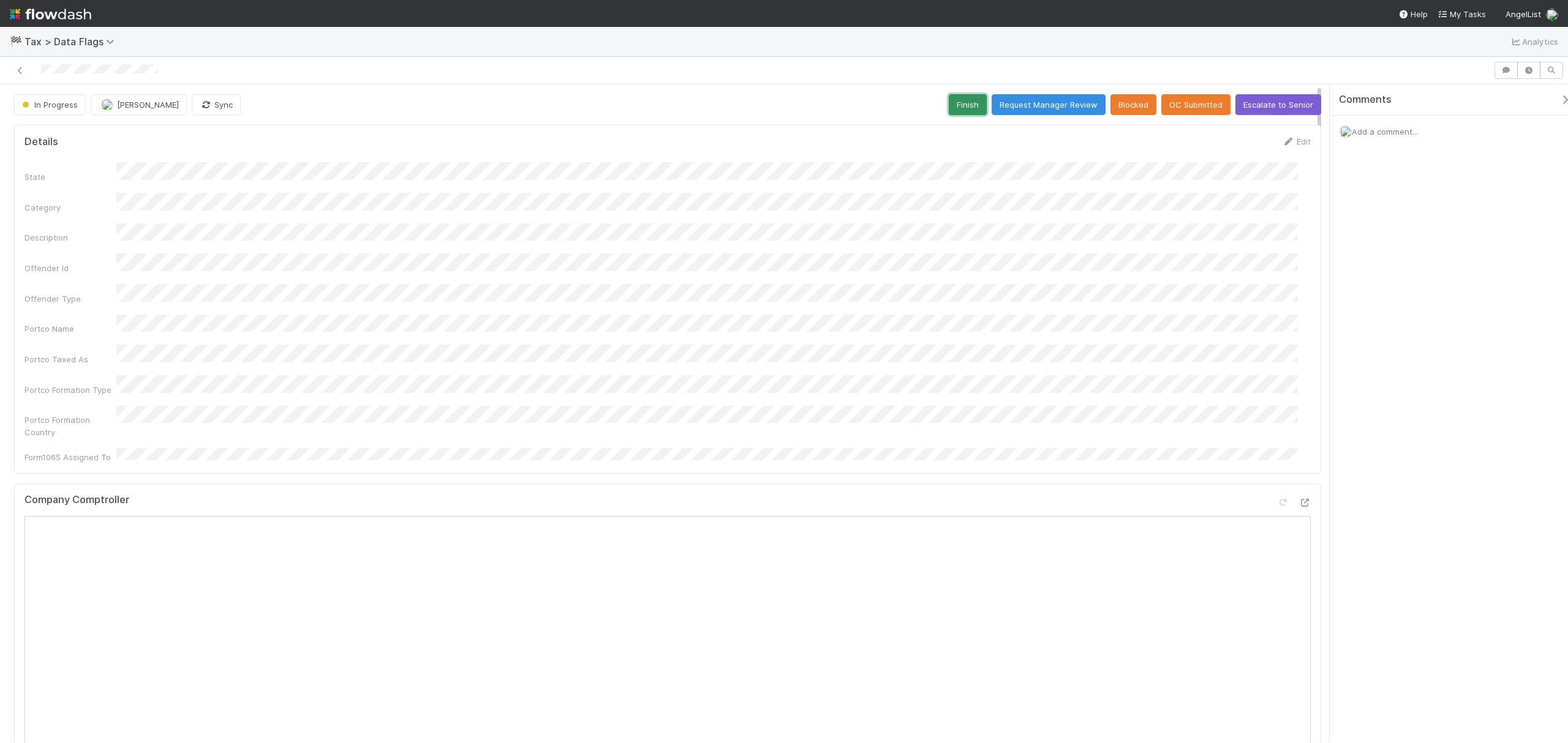
click at [964, 98] on button "Finish" at bounding box center [968, 104] width 38 height 20
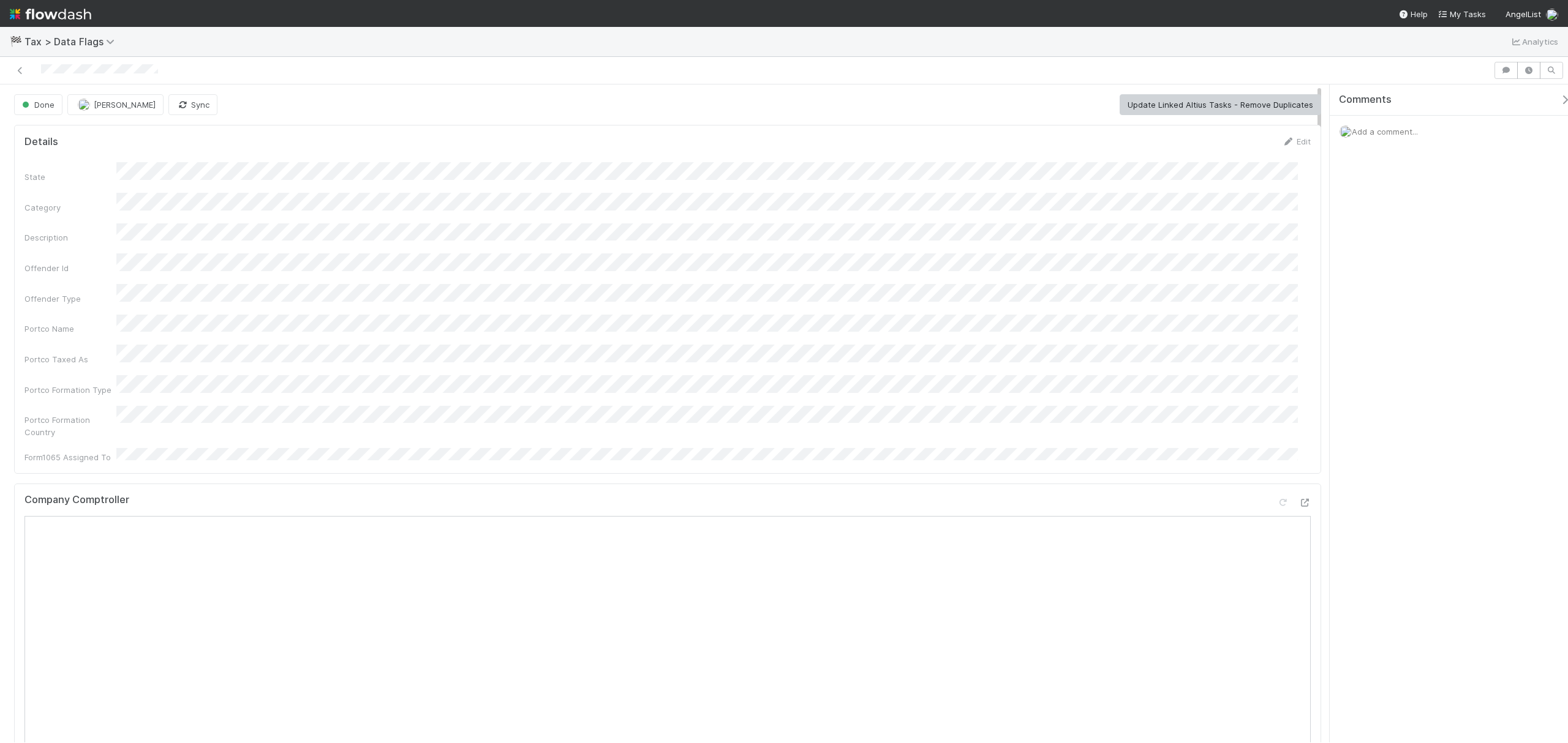
drag, startPoint x: 18, startPoint y: 71, endPoint x: 196, endPoint y: 12, distance: 187.5
click at [18, 71] on icon at bounding box center [20, 71] width 12 height 8
click at [875, 111] on button "Start" at bounding box center [866, 104] width 35 height 20
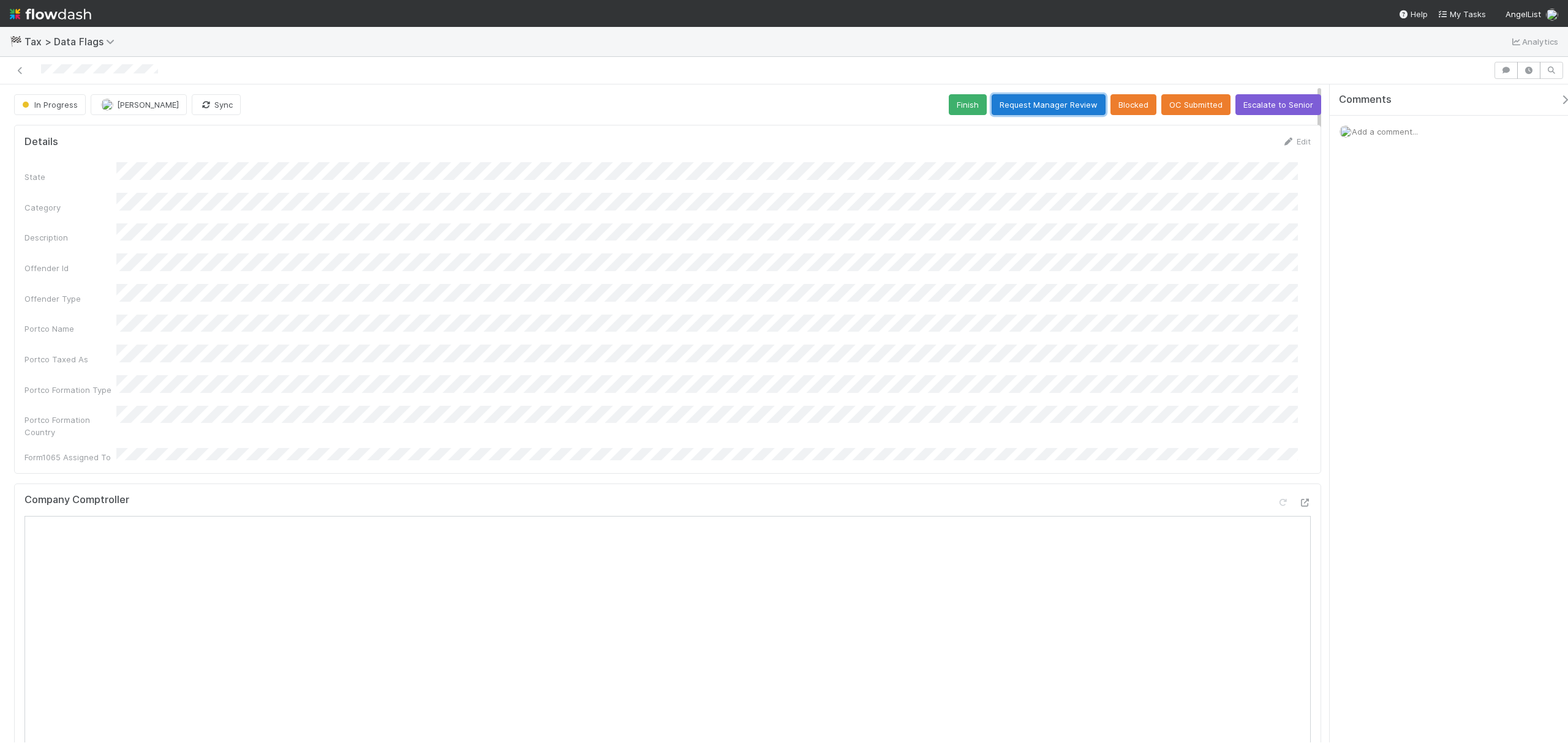
drag, startPoint x: 987, startPoint y: 111, endPoint x: 954, endPoint y: 110, distance: 33.0
click at [991, 110] on button "Request Manager Review" at bounding box center [1048, 104] width 114 height 20
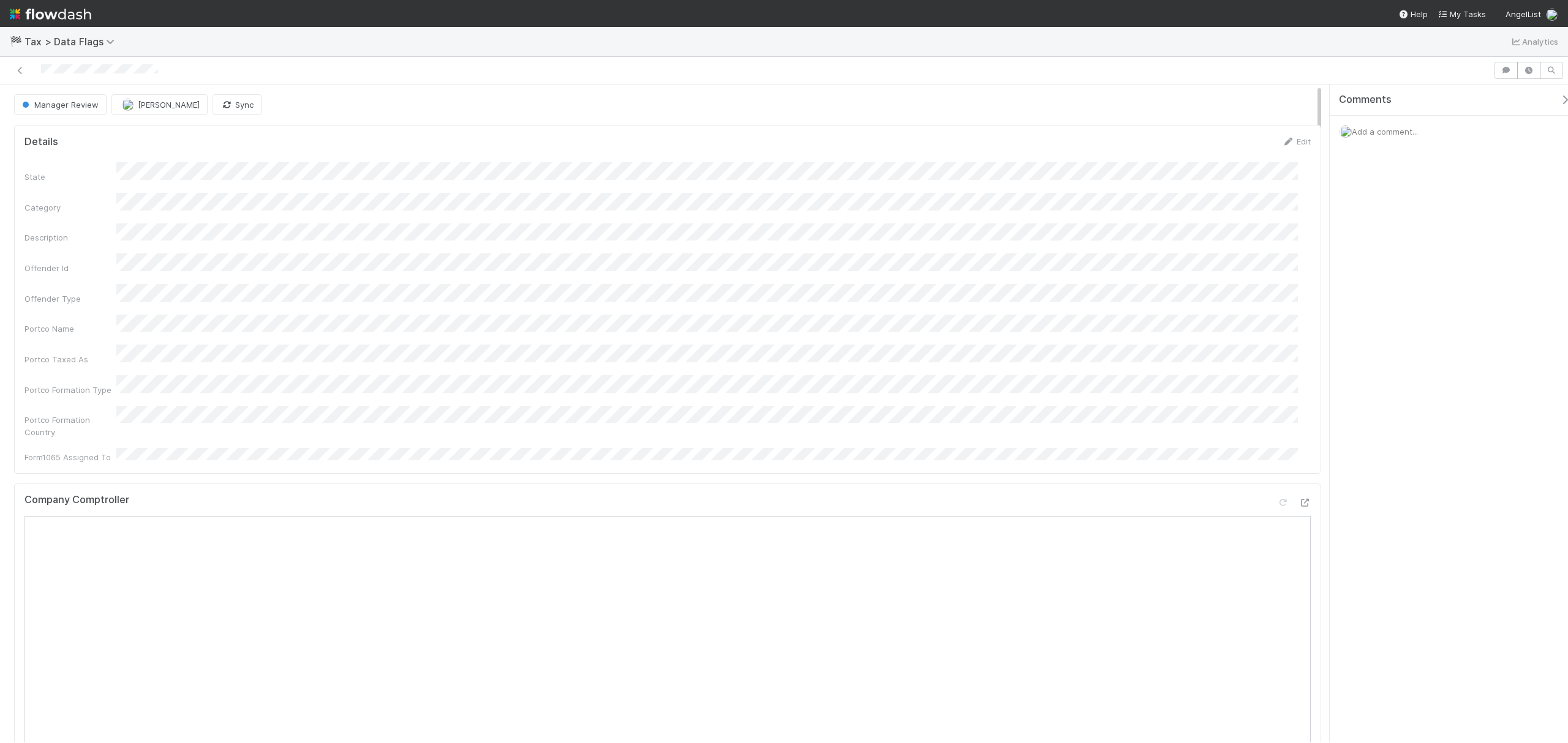
click at [964, 298] on div "State Category Description Offender Id Offender Type Portco Name Portco Taxed A…" at bounding box center [668, 313] width 1286 height 301
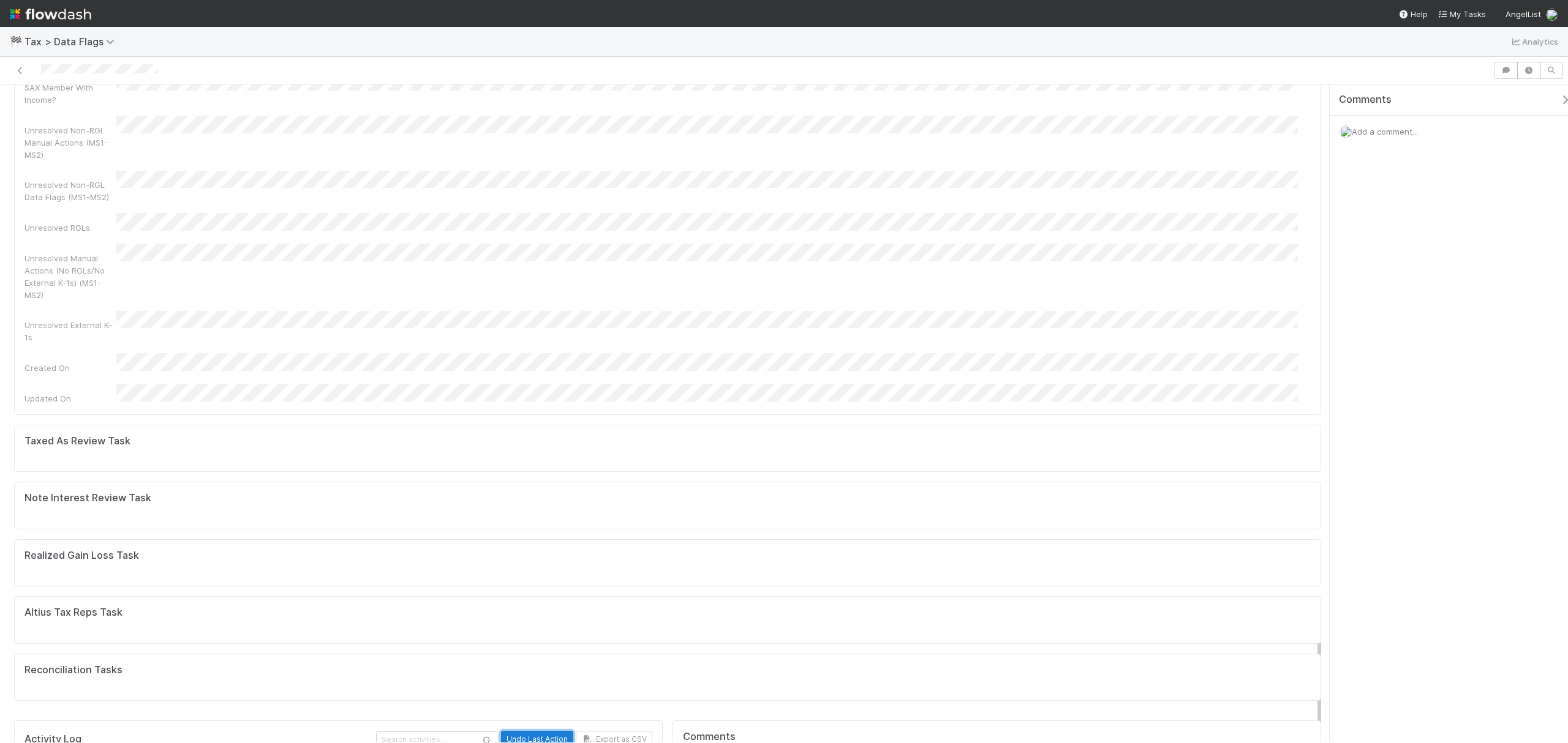
click at [551, 731] on button "Undo Last Action" at bounding box center [537, 739] width 72 height 17
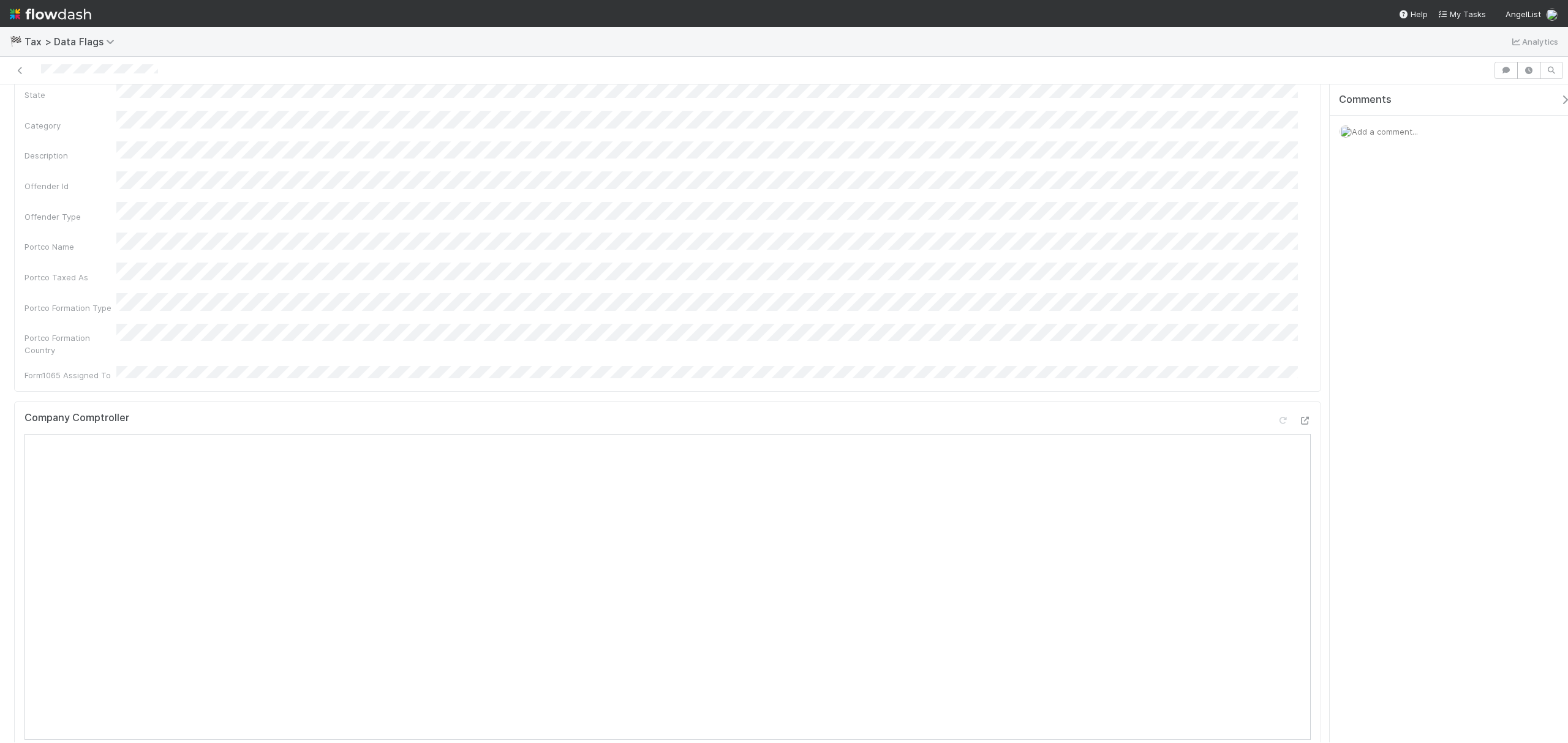
scroll to position [0, 0]
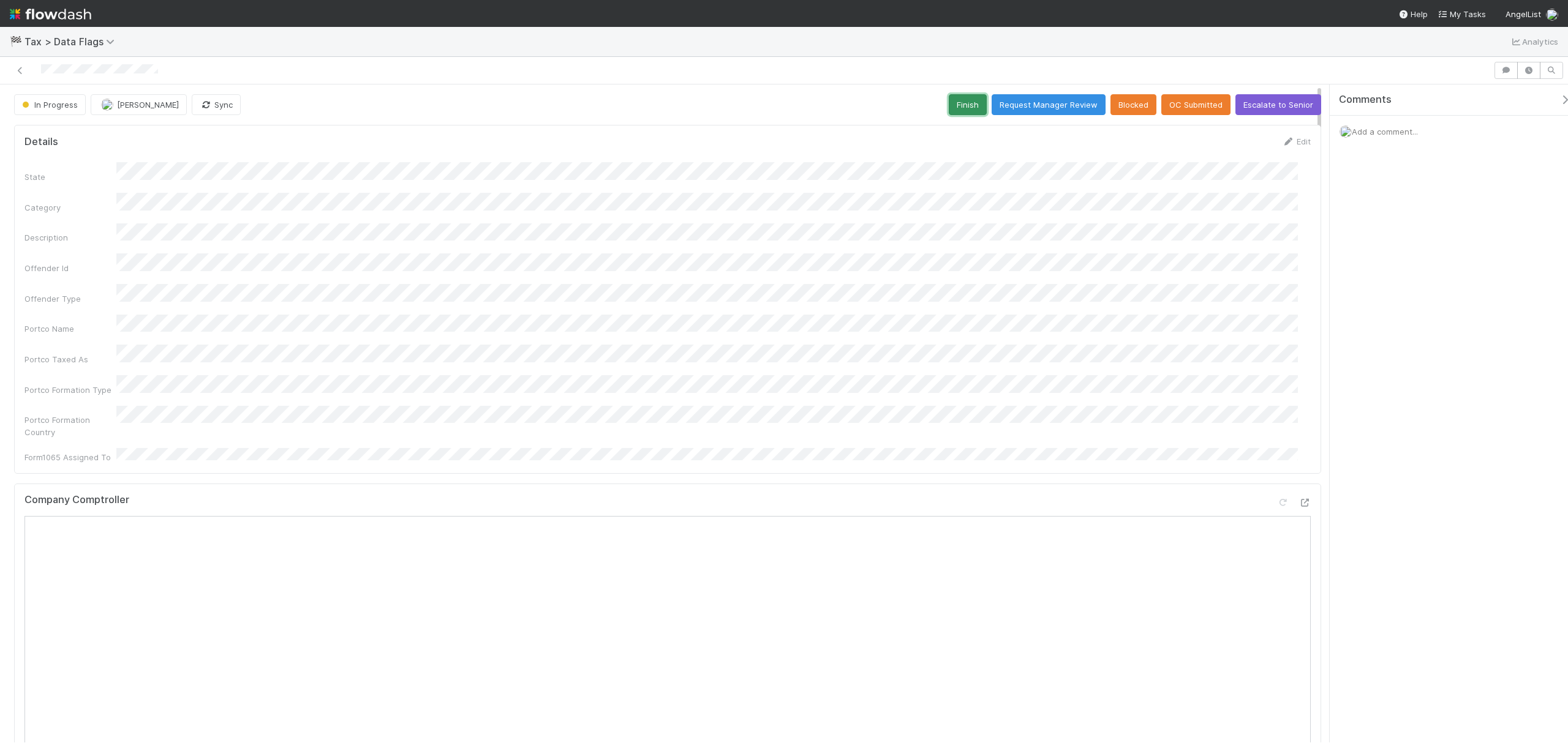
click at [952, 103] on button "Finish" at bounding box center [968, 104] width 38 height 20
